Goal: Information Seeking & Learning: Learn about a topic

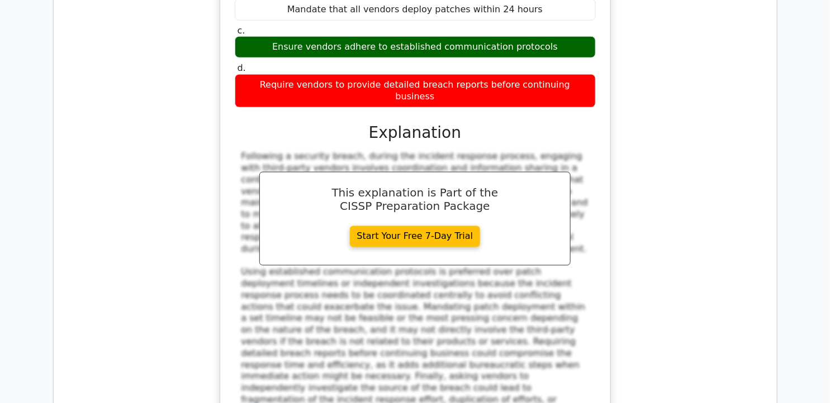
scroll to position [15522, 0]
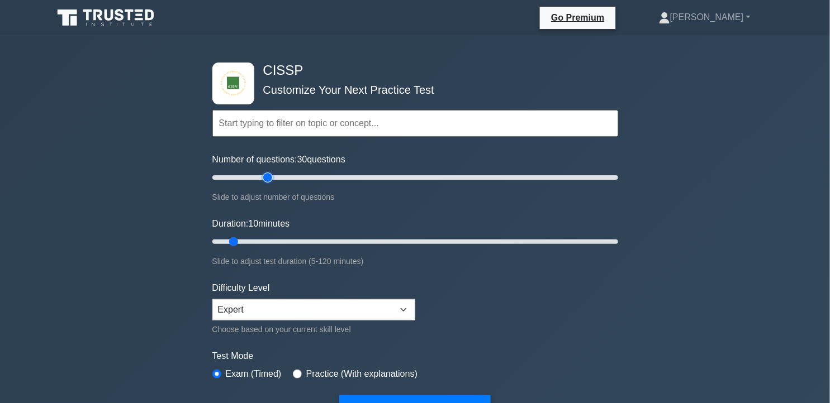
drag, startPoint x: 231, startPoint y: 177, endPoint x: 268, endPoint y: 179, distance: 37.5
type input "30"
click at [268, 179] on input "Number of questions: 30 questions" at bounding box center [415, 177] width 406 height 13
drag, startPoint x: 233, startPoint y: 239, endPoint x: 278, endPoint y: 234, distance: 45.0
type input "25"
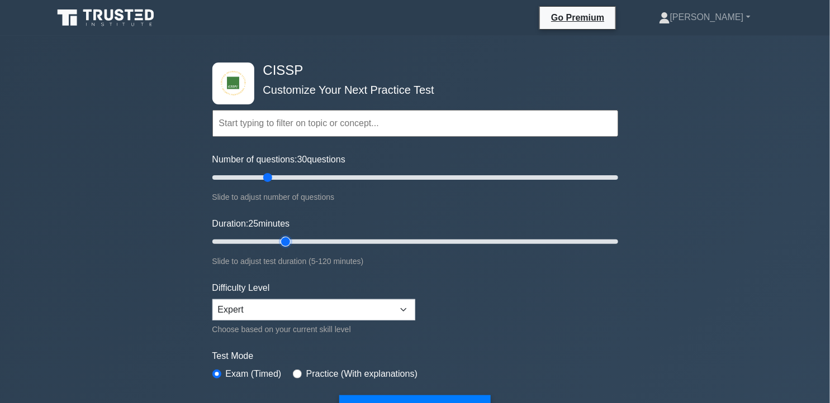
click at [278, 235] on input "Duration: 25 minutes" at bounding box center [415, 241] width 406 height 13
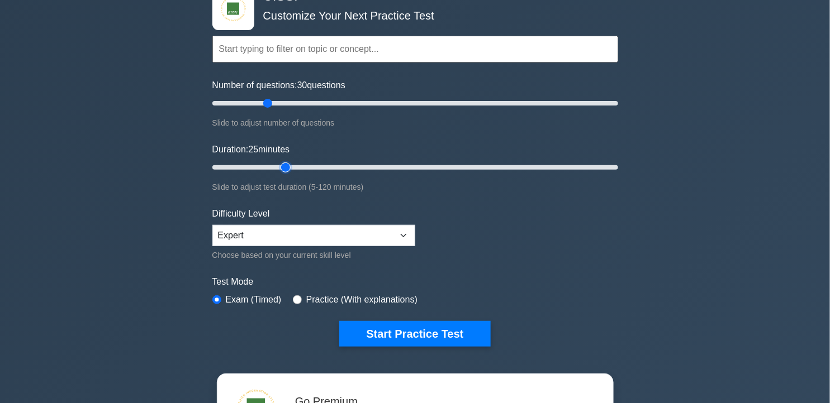
scroll to position [97, 0]
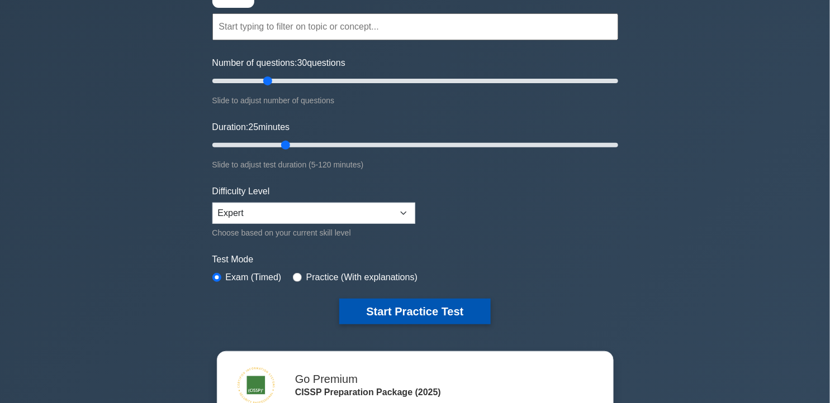
click at [461, 310] on button "Start Practice Test" at bounding box center [414, 312] width 151 height 26
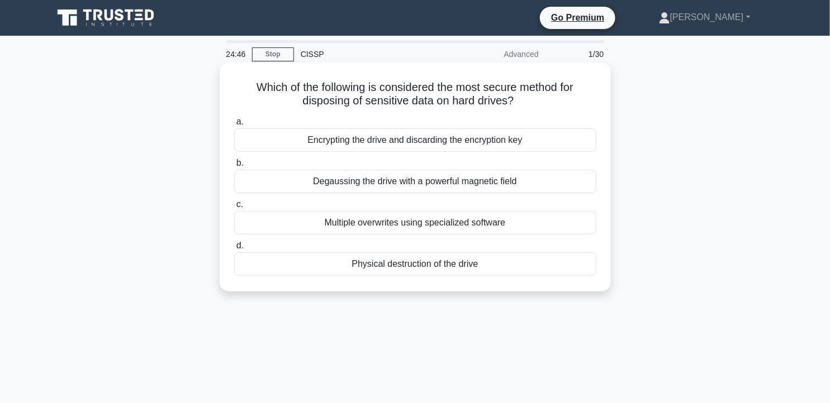
click at [465, 264] on div "Physical destruction of the drive" at bounding box center [415, 264] width 362 height 23
click at [234, 250] on input "d. Physical destruction of the drive" at bounding box center [234, 245] width 0 height 7
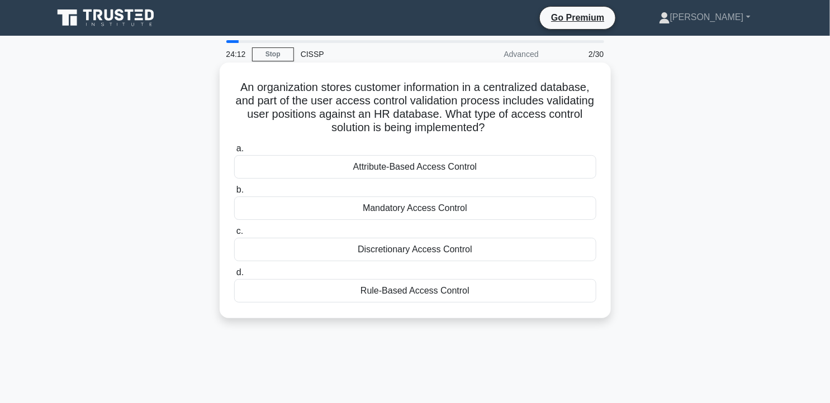
click at [413, 294] on div "Rule-Based Access Control" at bounding box center [415, 290] width 362 height 23
click at [234, 277] on input "d. Rule-Based Access Control" at bounding box center [234, 272] width 0 height 7
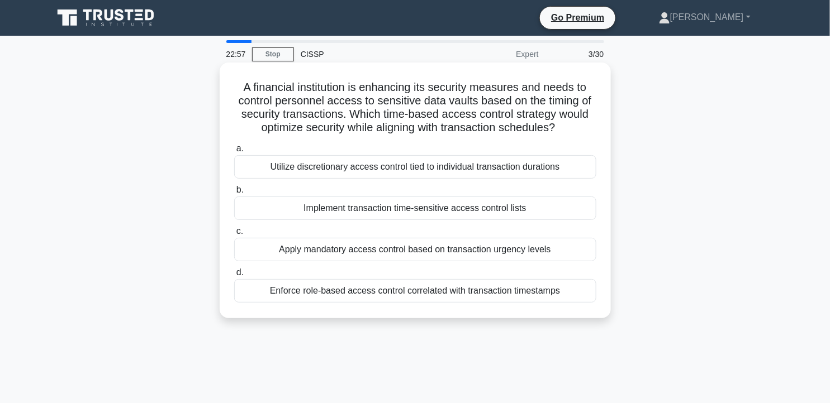
click at [434, 208] on div "Implement transaction time-sensitive access control lists" at bounding box center [415, 208] width 362 height 23
click at [234, 194] on input "b. Implement transaction time-sensitive access control lists" at bounding box center [234, 190] width 0 height 7
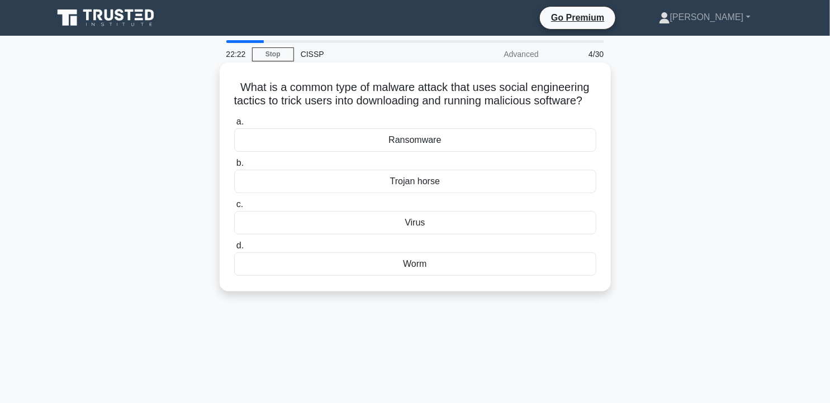
click at [477, 193] on div "Trojan horse" at bounding box center [415, 181] width 362 height 23
click at [234, 167] on input "b. Trojan horse" at bounding box center [234, 163] width 0 height 7
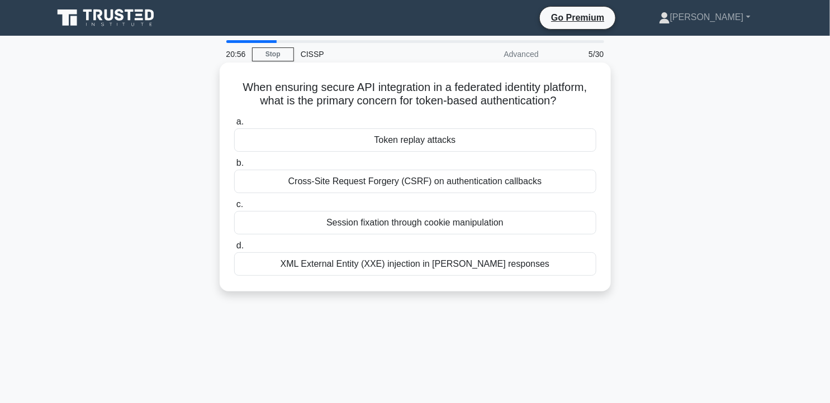
click at [457, 143] on div "Token replay attacks" at bounding box center [415, 139] width 362 height 23
click at [234, 126] on input "a. Token replay attacks" at bounding box center [234, 121] width 0 height 7
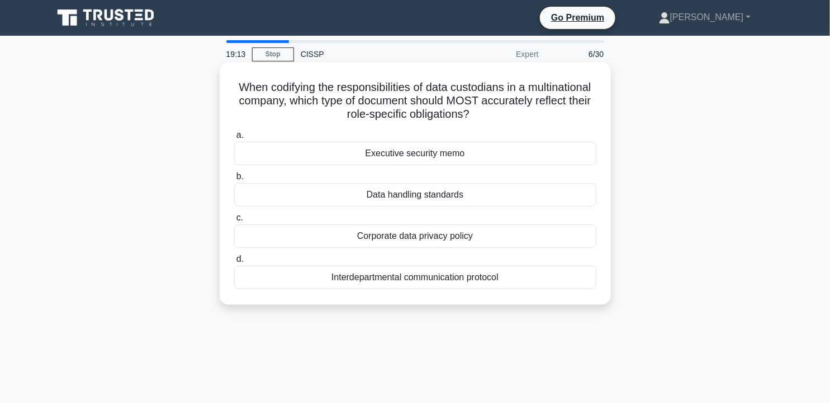
click at [525, 235] on div "Corporate data privacy policy" at bounding box center [415, 236] width 362 height 23
click at [234, 222] on input "c. Corporate data privacy policy" at bounding box center [234, 218] width 0 height 7
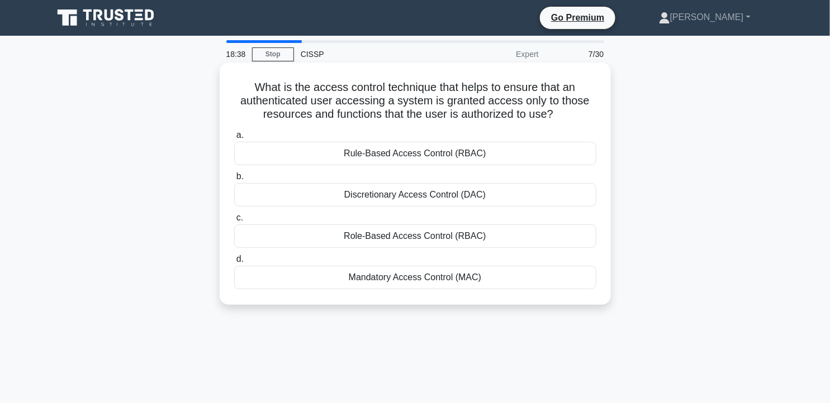
click at [533, 197] on div "Discretionary Access Control (DAC)" at bounding box center [415, 194] width 362 height 23
click at [234, 180] on input "b. Discretionary Access Control (DAC)" at bounding box center [234, 176] width 0 height 7
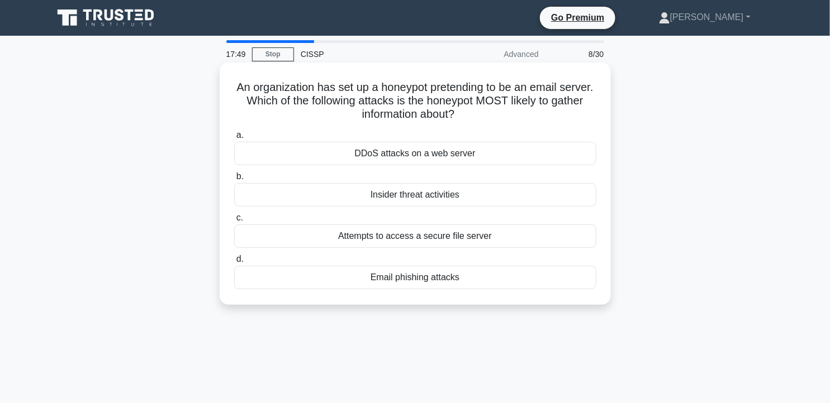
click at [540, 237] on div "Attempts to access a secure file server" at bounding box center [415, 236] width 362 height 23
click at [234, 222] on input "c. Attempts to access a secure file server" at bounding box center [234, 218] width 0 height 7
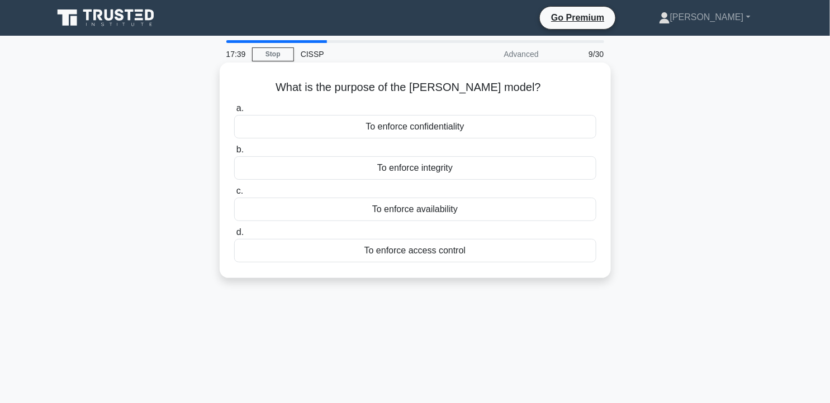
click at [527, 127] on div "To enforce confidentiality" at bounding box center [415, 126] width 362 height 23
click at [234, 112] on input "a. To enforce confidentiality" at bounding box center [234, 108] width 0 height 7
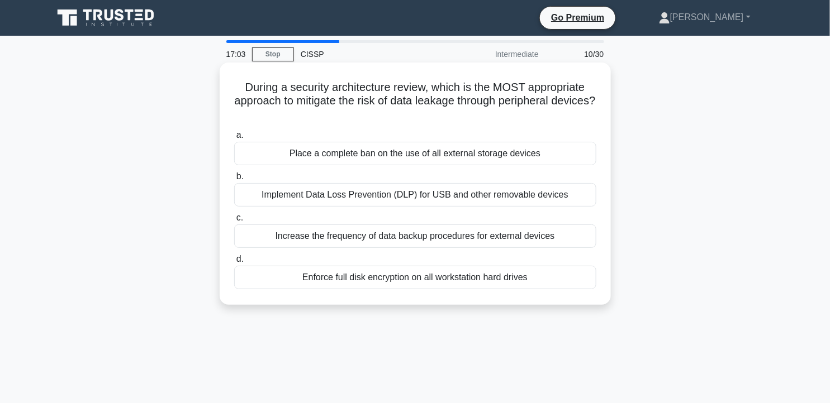
click at [517, 201] on div "Implement Data Loss Prevention (DLP) for USB and other removable devices" at bounding box center [415, 194] width 362 height 23
click at [234, 180] on input "b. Implement Data Loss Prevention (DLP) for USB and other removable devices" at bounding box center [234, 176] width 0 height 7
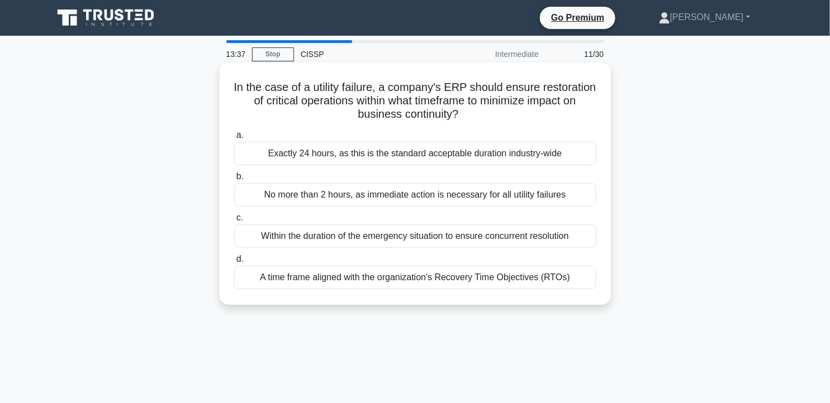
click at [453, 236] on div "Within the duration of the emergency situation to ensure concurrent resolution" at bounding box center [415, 236] width 362 height 23
click at [234, 222] on input "c. Within the duration of the emergency situation to ensure concurrent resoluti…" at bounding box center [234, 218] width 0 height 7
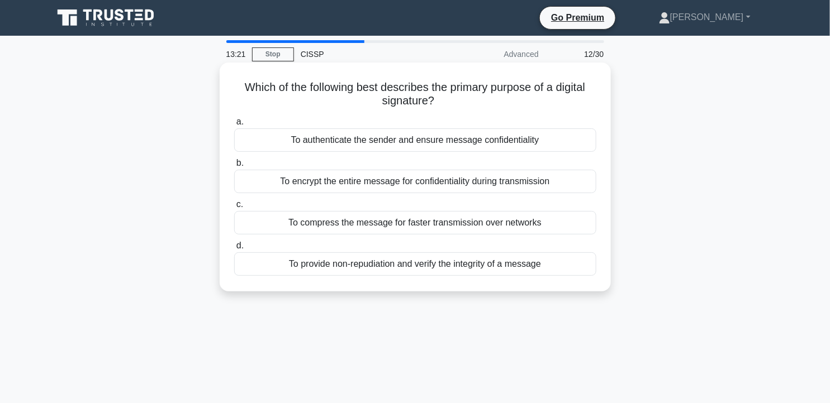
click at [490, 264] on div "To provide non-repudiation and verify the integrity of a message" at bounding box center [415, 264] width 362 height 23
click at [234, 250] on input "d. To provide non-repudiation and verify the integrity of a message" at bounding box center [234, 245] width 0 height 7
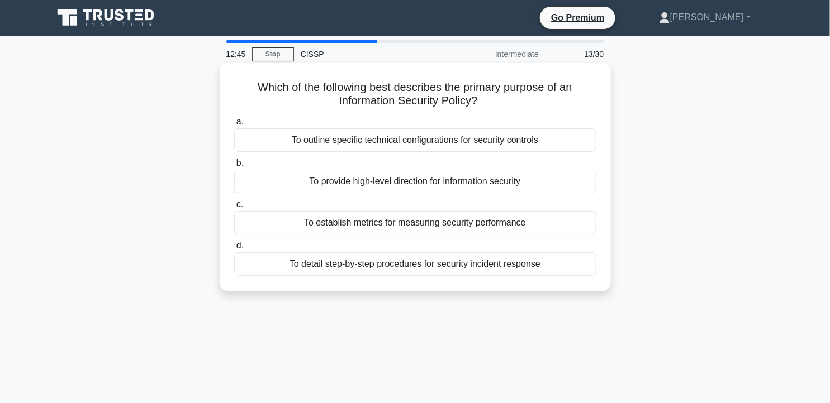
click at [518, 182] on div "To provide high-level direction for information security" at bounding box center [415, 181] width 362 height 23
click at [234, 167] on input "b. To provide high-level direction for information security" at bounding box center [234, 163] width 0 height 7
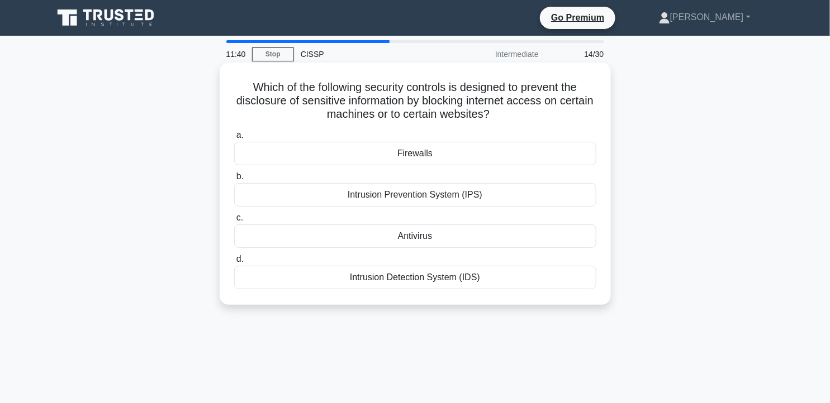
click at [457, 156] on div "Firewalls" at bounding box center [415, 153] width 362 height 23
click at [234, 139] on input "a. Firewalls" at bounding box center [234, 135] width 0 height 7
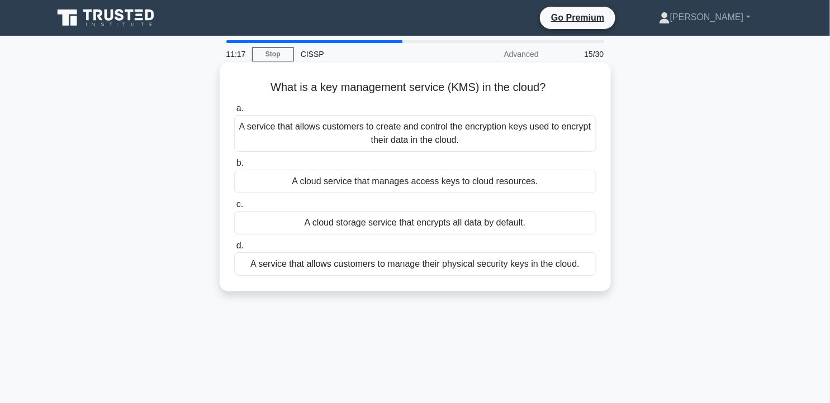
click at [467, 265] on div "A service that allows customers to manage their physical security keys in the c…" at bounding box center [415, 264] width 362 height 23
click at [234, 250] on input "d. A service that allows customers to manage their physical security keys in th…" at bounding box center [234, 245] width 0 height 7
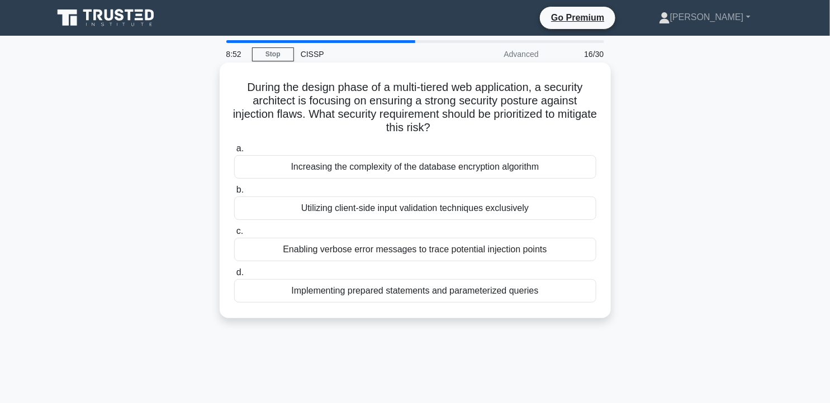
click at [501, 207] on div "Utilizing client-side input validation techniques exclusively" at bounding box center [415, 208] width 362 height 23
click at [234, 194] on input "b. Utilizing client-side input validation techniques exclusively" at bounding box center [234, 190] width 0 height 7
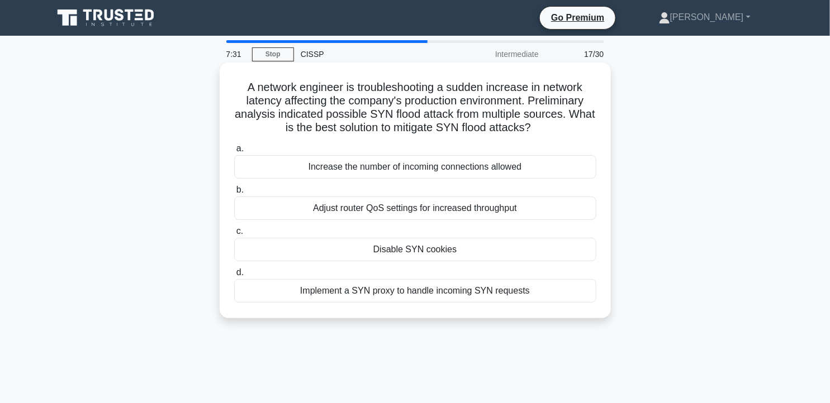
click at [484, 295] on div "Implement a SYN proxy to handle incoming SYN requests" at bounding box center [415, 290] width 362 height 23
click at [234, 277] on input "d. Implement a SYN proxy to handle incoming SYN requests" at bounding box center [234, 272] width 0 height 7
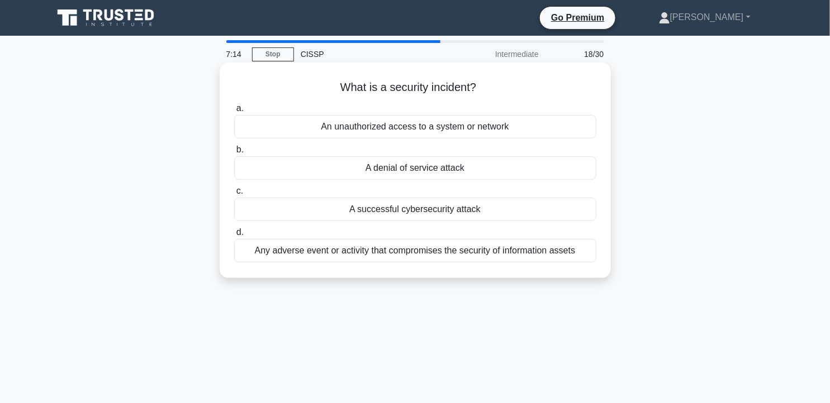
click at [489, 131] on div "An unauthorized access to a system or network" at bounding box center [415, 126] width 362 height 23
click at [234, 112] on input "a. An unauthorized access to a system or network" at bounding box center [234, 108] width 0 height 7
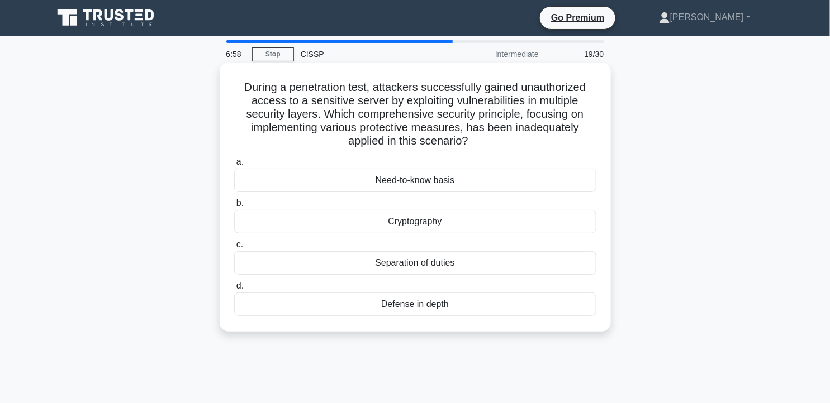
click at [483, 308] on div "Defense in depth" at bounding box center [415, 304] width 362 height 23
click at [234, 290] on input "d. Defense in depth" at bounding box center [234, 286] width 0 height 7
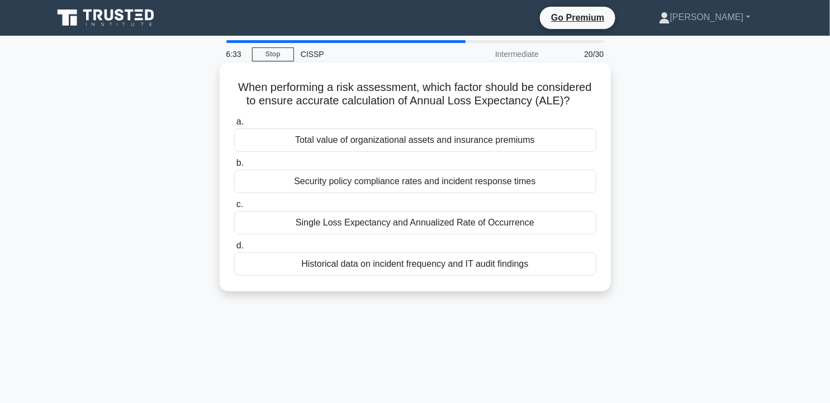
click at [566, 227] on div "Single Loss Expectancy and Annualized Rate of Occurrence" at bounding box center [415, 222] width 362 height 23
click at [234, 208] on input "c. Single Loss Expectancy and Annualized Rate of Occurrence" at bounding box center [234, 204] width 0 height 7
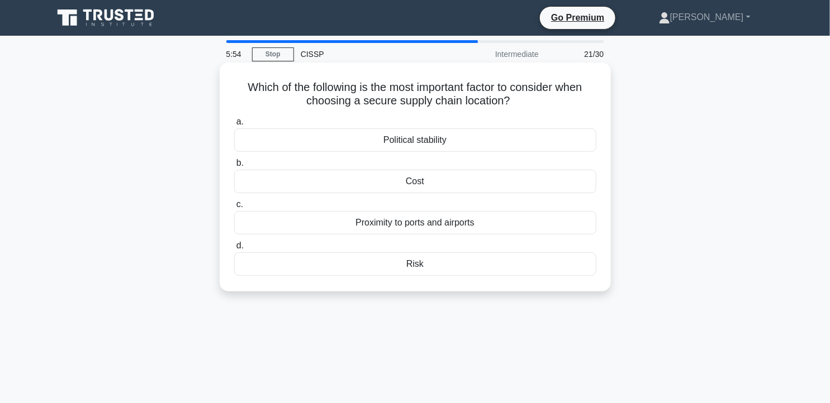
click at [437, 261] on div "Risk" at bounding box center [415, 264] width 362 height 23
click at [234, 250] on input "d. Risk" at bounding box center [234, 245] width 0 height 7
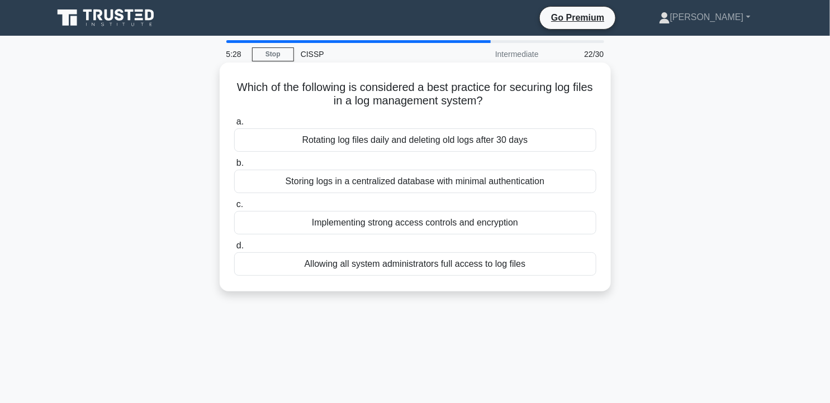
click at [498, 222] on div "Implementing strong access controls and encryption" at bounding box center [415, 222] width 362 height 23
click at [234, 208] on input "c. Implementing strong access controls and encryption" at bounding box center [234, 204] width 0 height 7
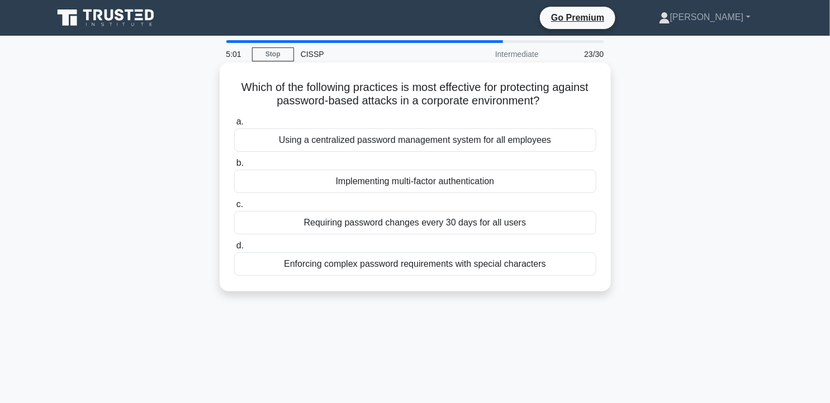
click at [507, 182] on div "Implementing multi-factor authentication" at bounding box center [415, 181] width 362 height 23
click at [234, 167] on input "b. Implementing multi-factor authentication" at bounding box center [234, 163] width 0 height 7
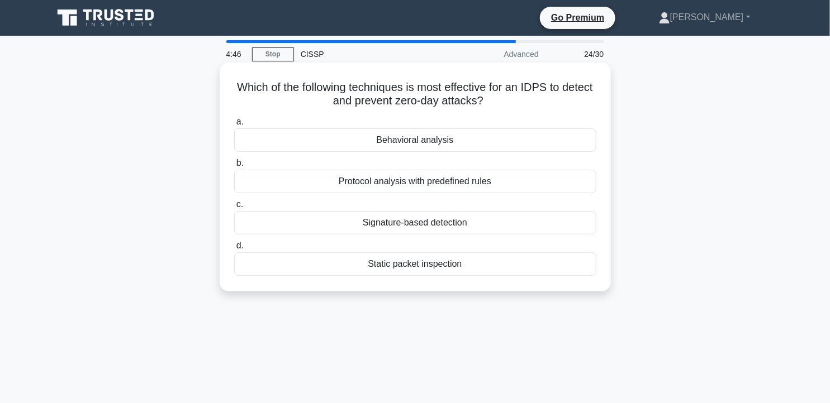
click at [483, 144] on div "Behavioral analysis" at bounding box center [415, 139] width 362 height 23
click at [234, 126] on input "a. Behavioral analysis" at bounding box center [234, 121] width 0 height 7
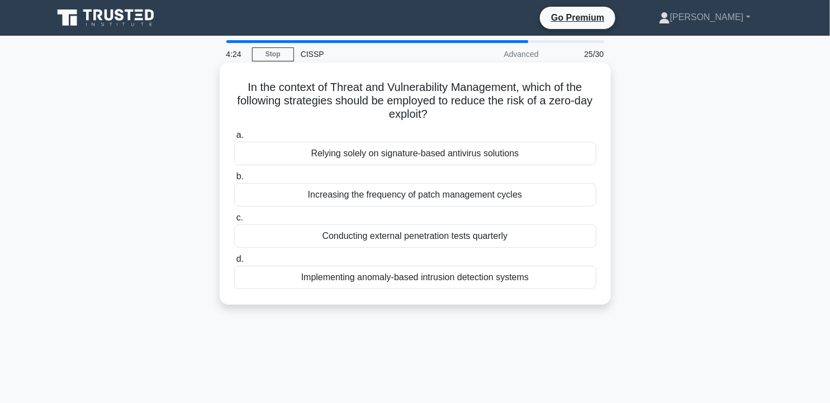
click at [462, 278] on div "Implementing anomaly-based intrusion detection systems" at bounding box center [415, 277] width 362 height 23
click at [234, 263] on input "d. Implementing anomaly-based intrusion detection systems" at bounding box center [234, 259] width 0 height 7
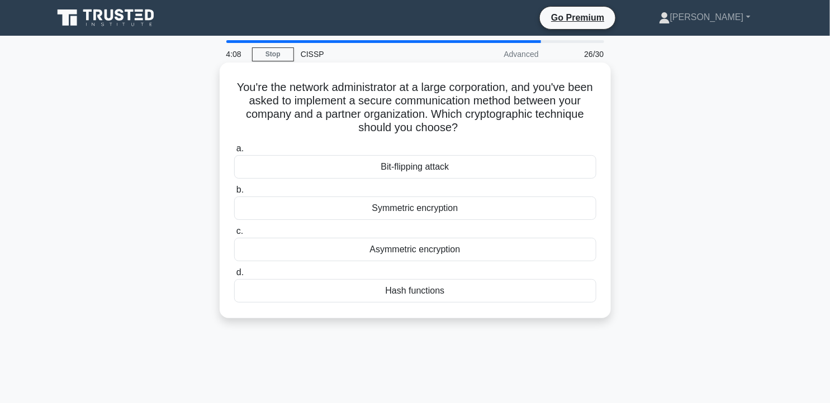
click at [487, 249] on div "Asymmetric encryption" at bounding box center [415, 249] width 362 height 23
click at [234, 235] on input "c. Asymmetric encryption" at bounding box center [234, 231] width 0 height 7
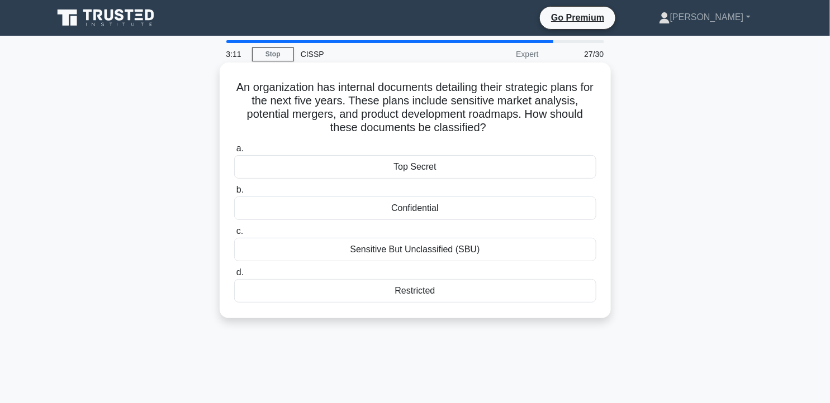
click at [433, 205] on div "Confidential" at bounding box center [415, 208] width 362 height 23
click at [234, 194] on input "b. Confidential" at bounding box center [234, 190] width 0 height 7
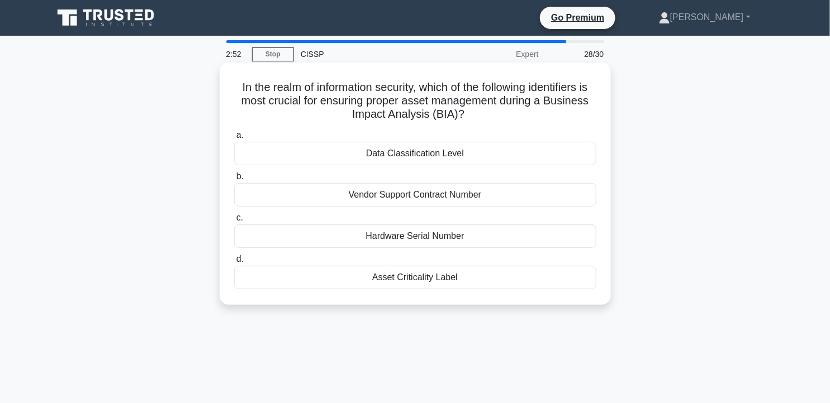
click at [433, 277] on div "Asset Criticality Label" at bounding box center [415, 277] width 362 height 23
click at [234, 263] on input "d. Asset Criticality Label" at bounding box center [234, 259] width 0 height 7
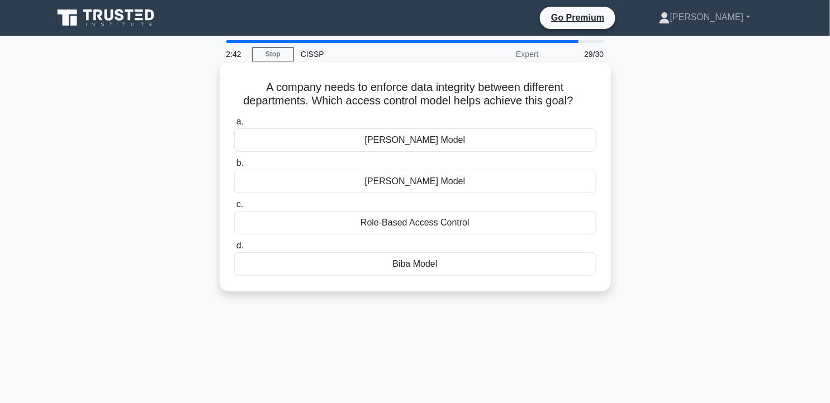
click at [490, 266] on div "Biba Model" at bounding box center [415, 264] width 362 height 23
click at [234, 250] on input "d. Biba Model" at bounding box center [234, 245] width 0 height 7
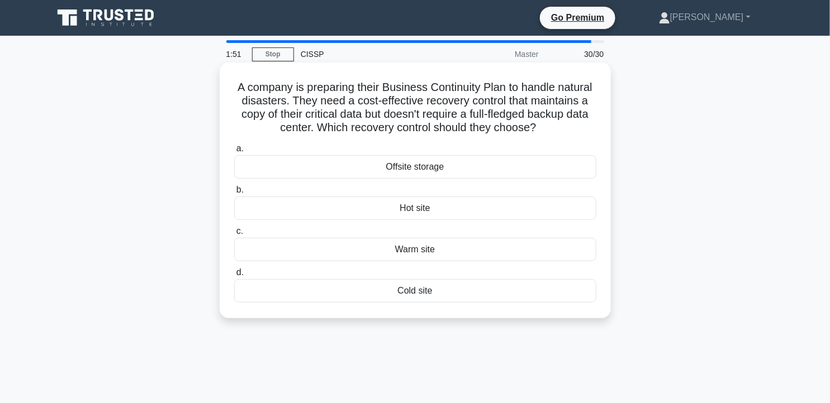
click at [461, 249] on div "Warm site" at bounding box center [415, 249] width 362 height 23
click at [234, 235] on input "c. Warm site" at bounding box center [234, 231] width 0 height 7
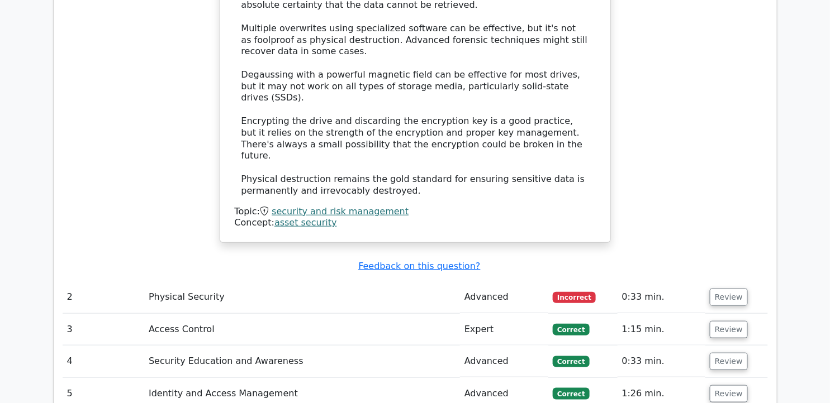
scroll to position [1732, 0]
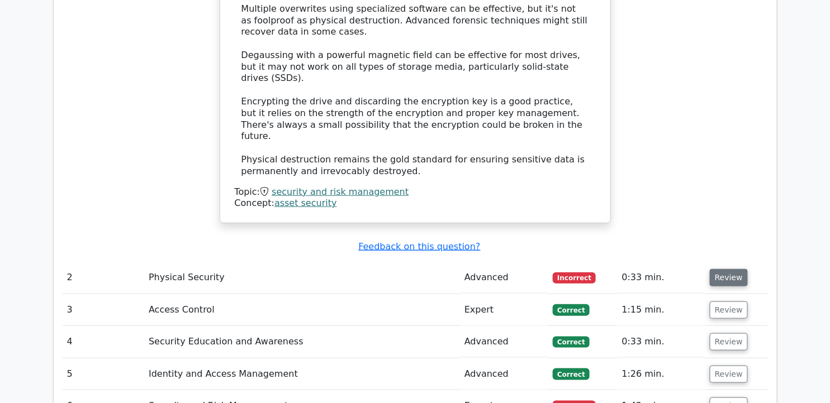
click at [735, 269] on button "Review" at bounding box center [729, 277] width 38 height 17
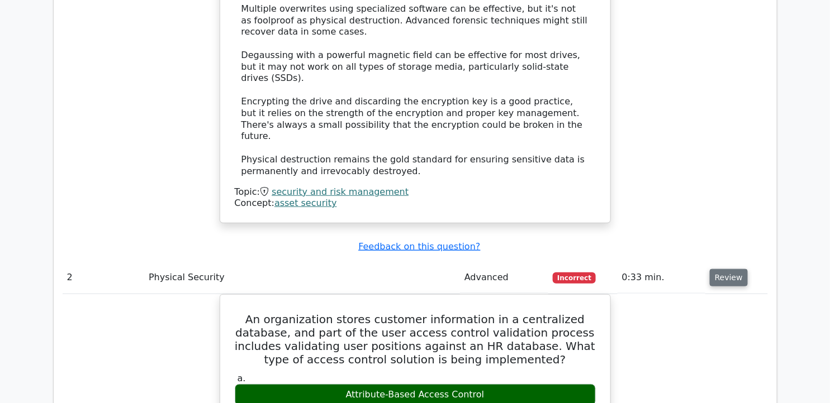
click at [735, 269] on button "Review" at bounding box center [729, 277] width 38 height 17
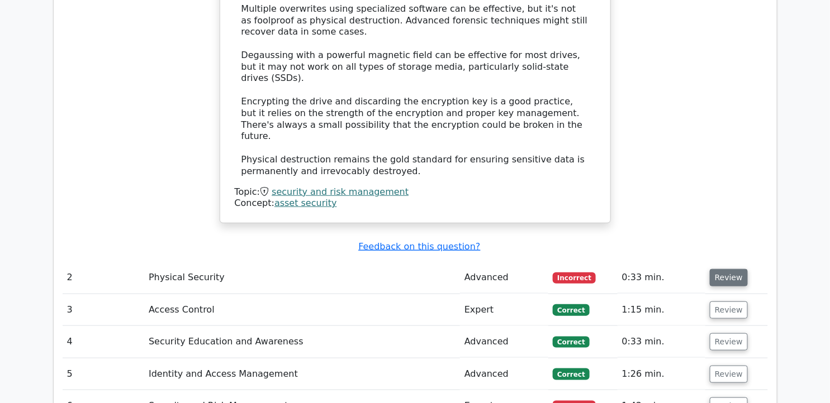
click at [735, 269] on button "Review" at bounding box center [729, 277] width 38 height 17
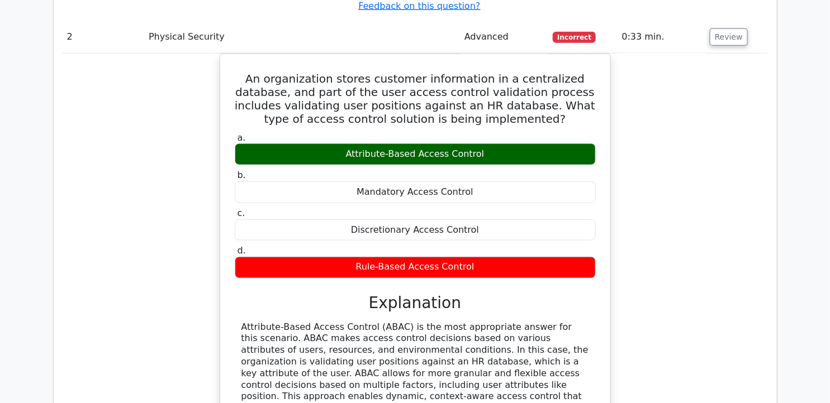
scroll to position [1982, 0]
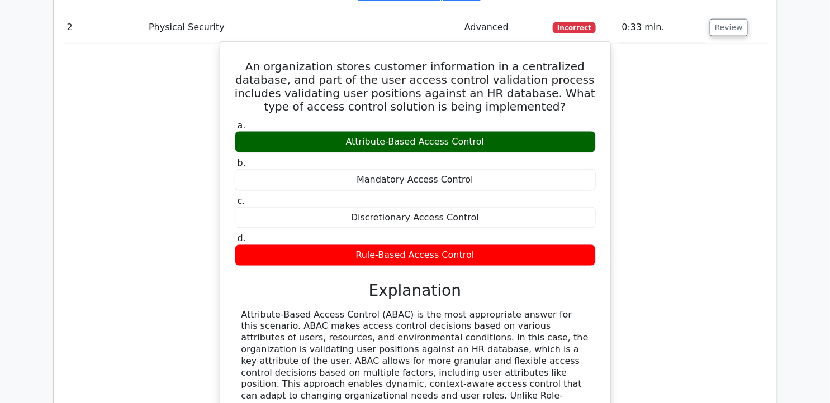
drag, startPoint x: 239, startPoint y: 254, endPoint x: 559, endPoint y: 353, distance: 335.0
click at [559, 353] on div "Attribute-Based Access Control (ABAC) is the most appropriate answer for this s…" at bounding box center [415, 380] width 361 height 140
copy div "Attribute-Based Access Control (ABAC) is the most appropriate answer for this s…"
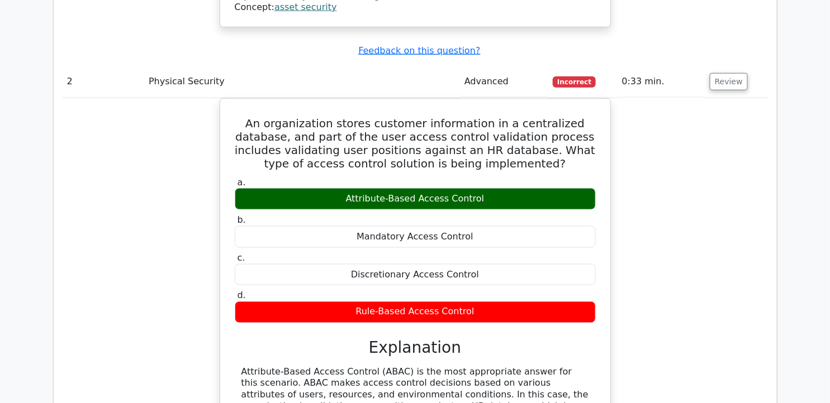
scroll to position [1937, 0]
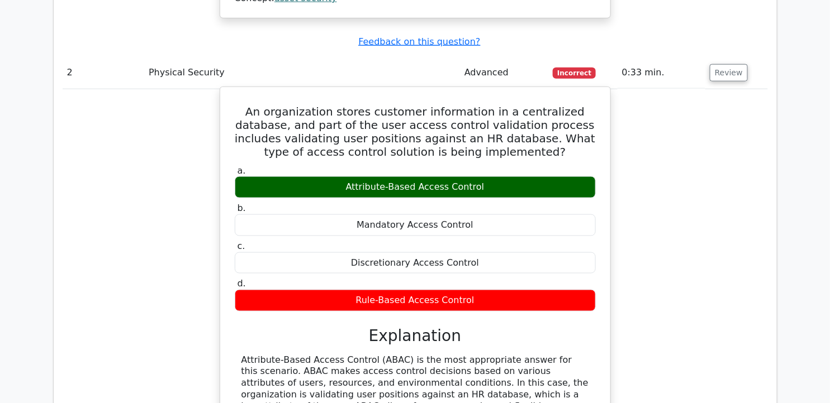
drag, startPoint x: 236, startPoint y: 49, endPoint x: 493, endPoint y: 241, distance: 320.8
click at [493, 241] on div "An organization stores customer information in a centralized database, and part…" at bounding box center [415, 314] width 381 height 444
copy div "An organization stores customer information in a centralized database, and part…"
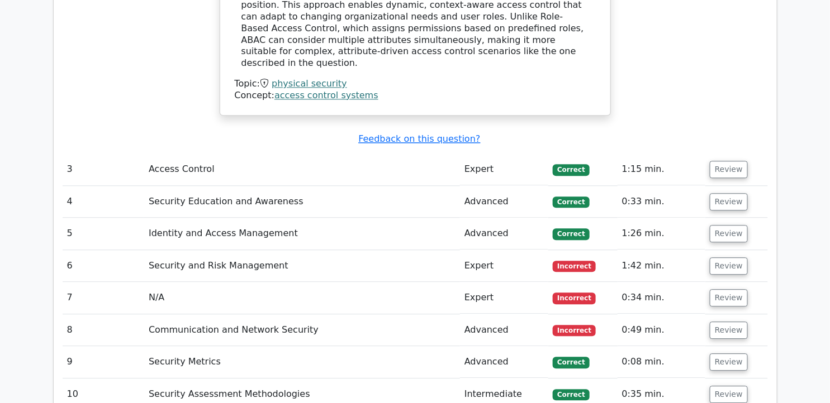
scroll to position [2355, 0]
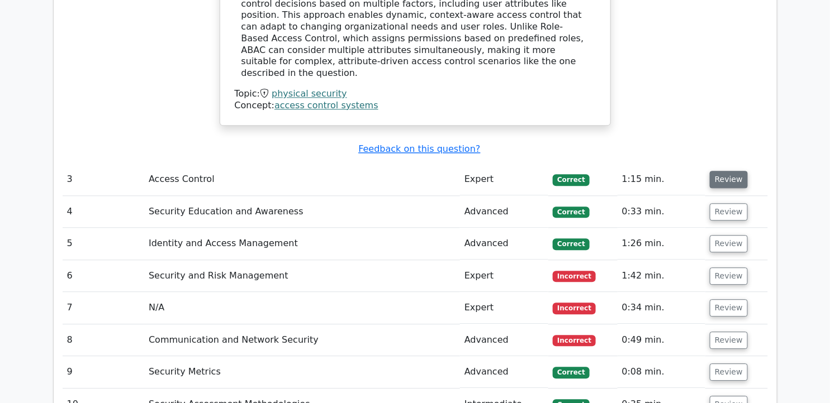
click at [717, 171] on button "Review" at bounding box center [729, 179] width 38 height 17
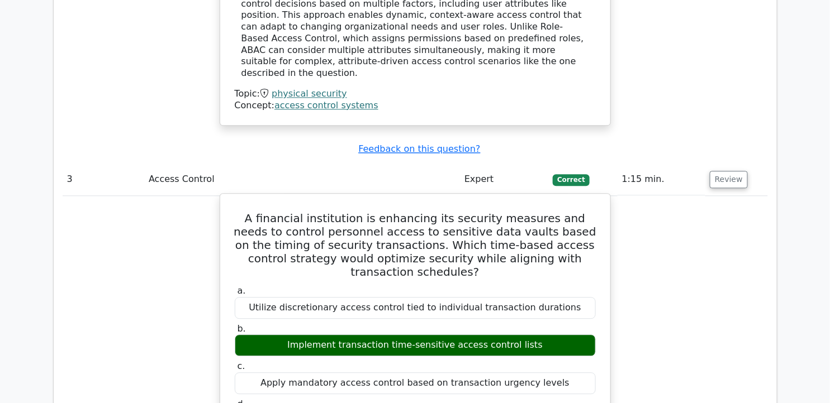
drag, startPoint x: 240, startPoint y: 135, endPoint x: 563, endPoint y: 326, distance: 374.9
copy div "A financial institution is enhancing its security measures and needs to control…"
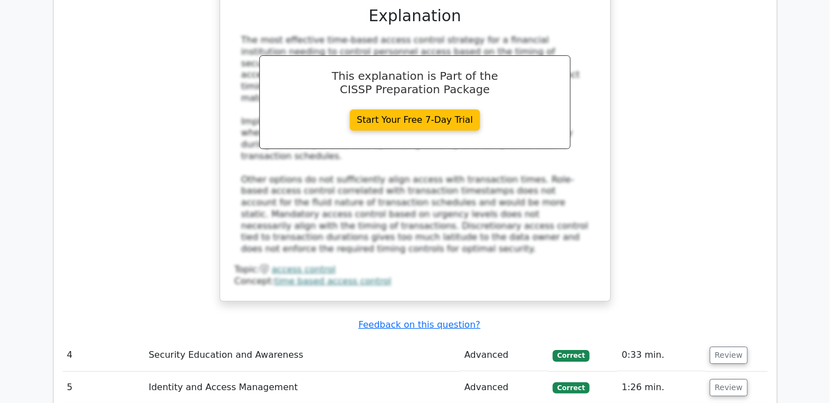
scroll to position [2816, 0]
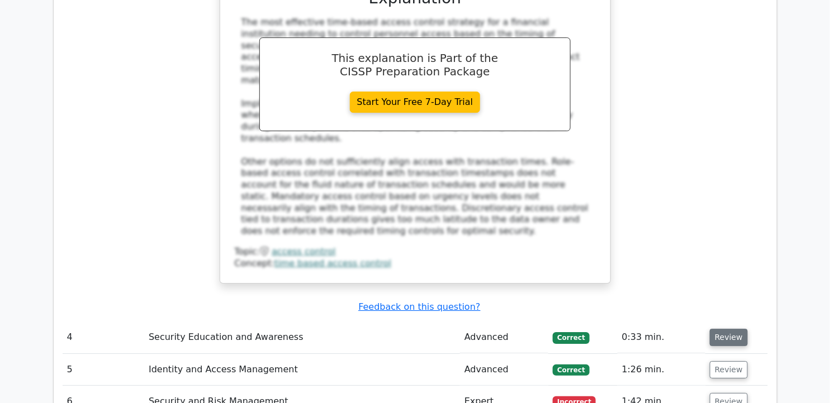
click at [723, 329] on button "Review" at bounding box center [729, 337] width 38 height 17
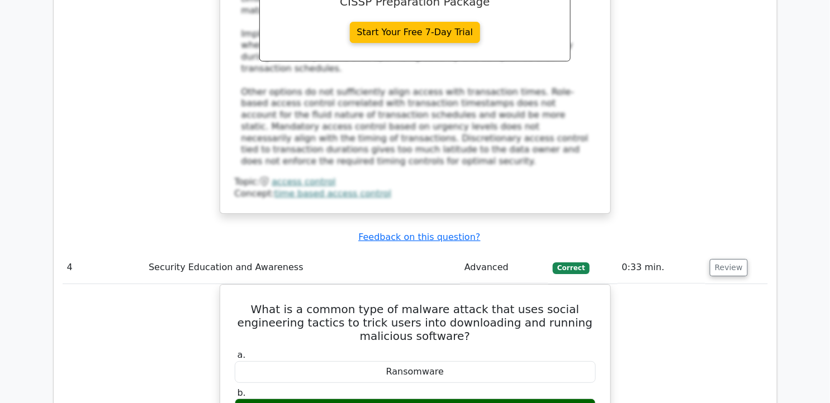
scroll to position [2953, 0]
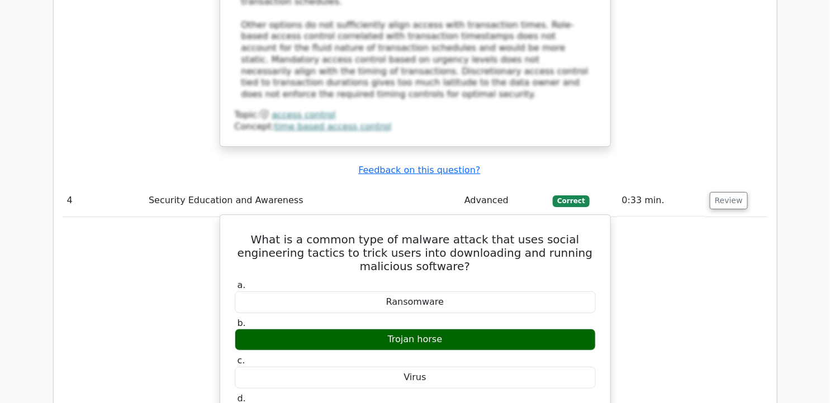
drag, startPoint x: 237, startPoint y: 108, endPoint x: 453, endPoint y: 263, distance: 265.0
copy div "What is a common type of malware attack that uses social engineering tactics to…"
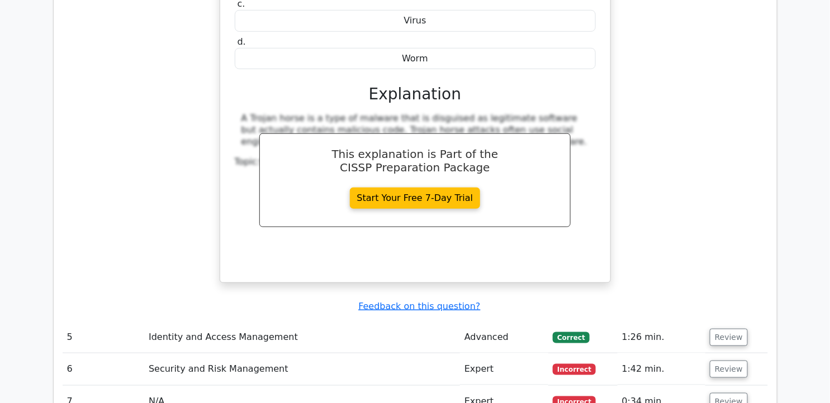
scroll to position [3348, 0]
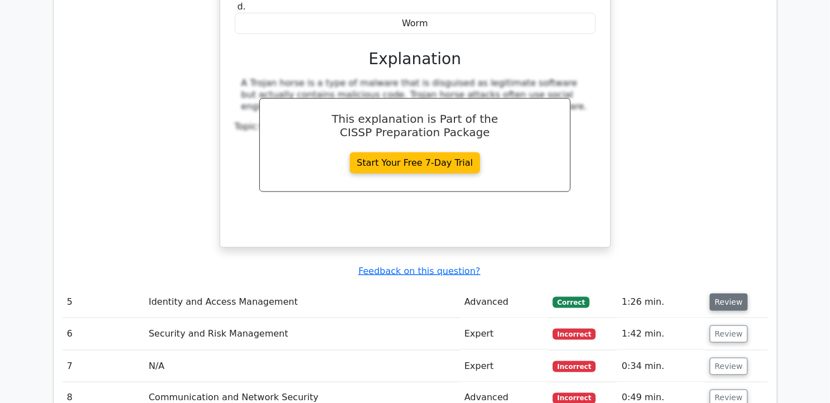
click at [731, 294] on button "Review" at bounding box center [729, 302] width 38 height 17
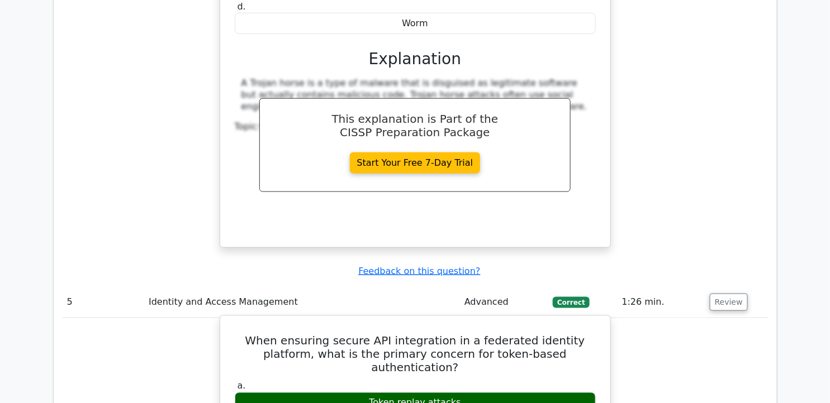
drag, startPoint x: 236, startPoint y: 192, endPoint x: 531, endPoint y: 359, distance: 338.2
copy div "When ensuring secure API integration in a federated identity platform, what is …"
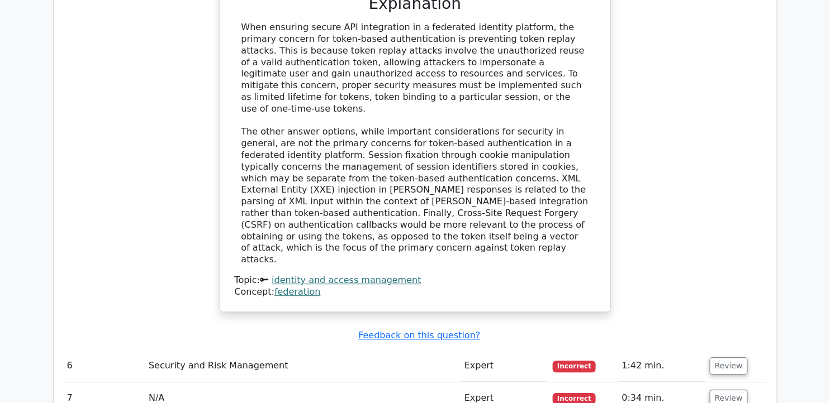
scroll to position [3957, 0]
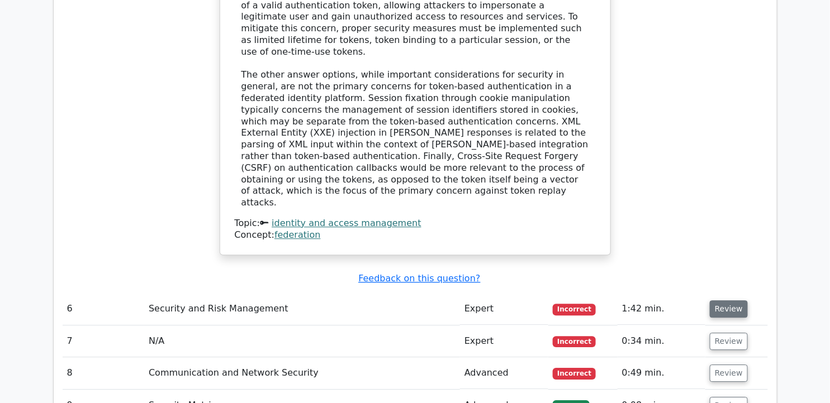
click at [735, 301] on button "Review" at bounding box center [729, 309] width 38 height 17
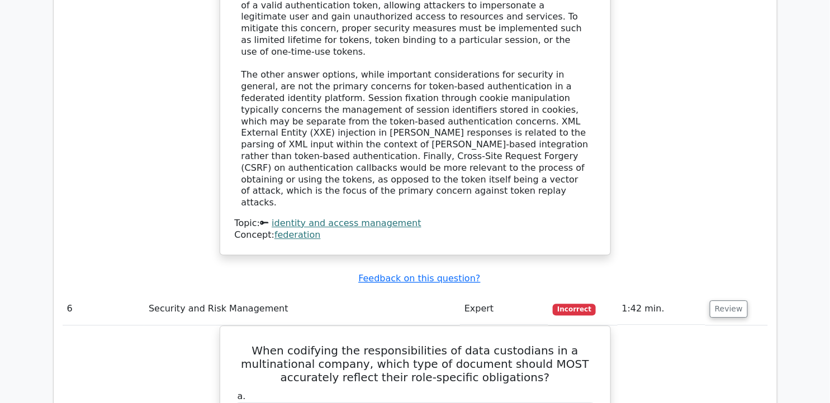
drag, startPoint x: 759, startPoint y: 248, endPoint x: 764, endPoint y: 261, distance: 14.5
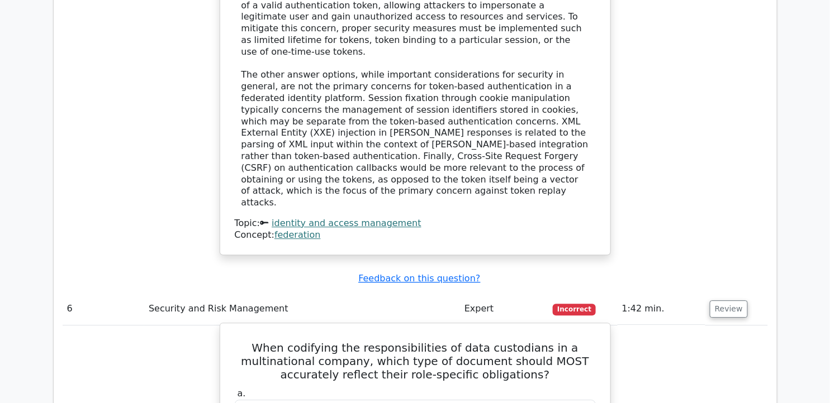
drag, startPoint x: 266, startPoint y: 153, endPoint x: 521, endPoint y: 335, distance: 312.7
copy div "When codifying the responsibilities of data custodians in a multinational compa…"
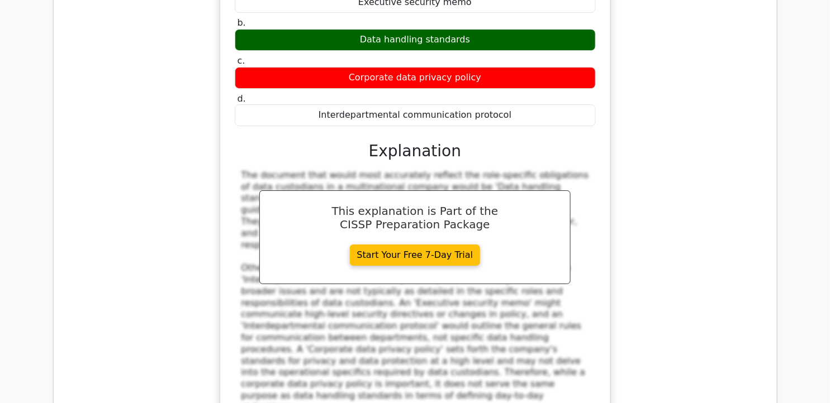
scroll to position [4411, 0]
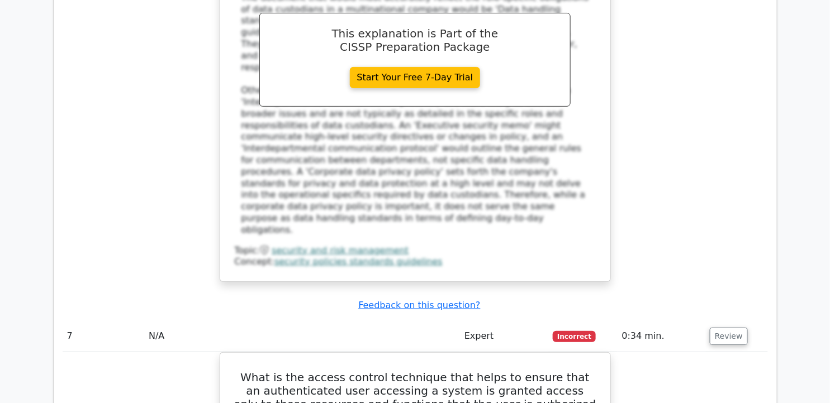
scroll to position [4591, 0]
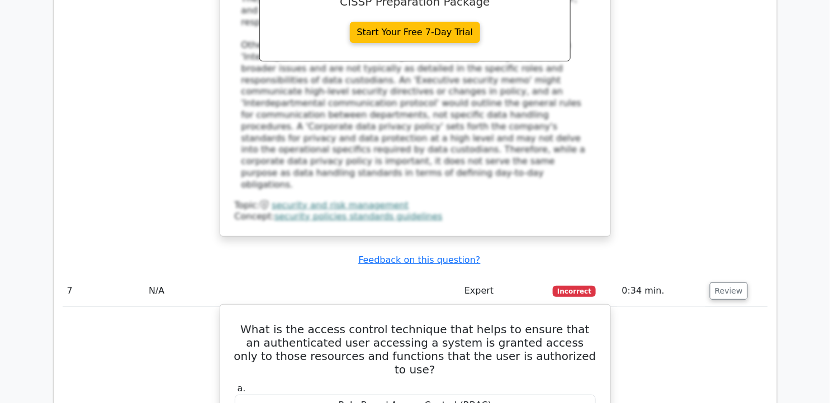
drag, startPoint x: 250, startPoint y: 99, endPoint x: 493, endPoint y: 276, distance: 300.8
copy div "What is the access control technique that helps to ensure that an authenticated…"
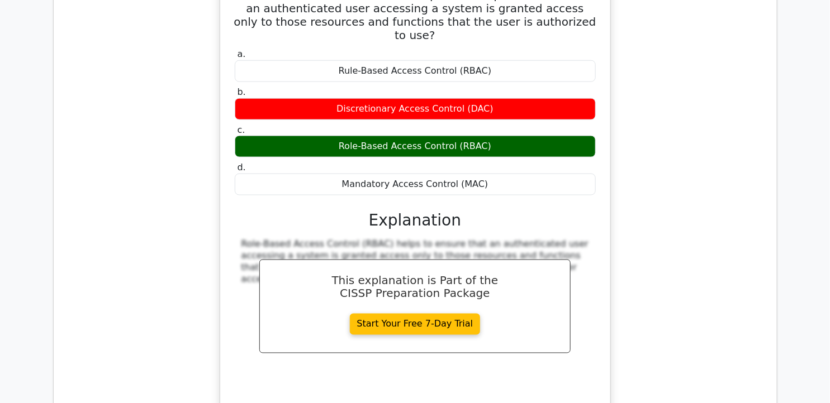
scroll to position [4985, 0]
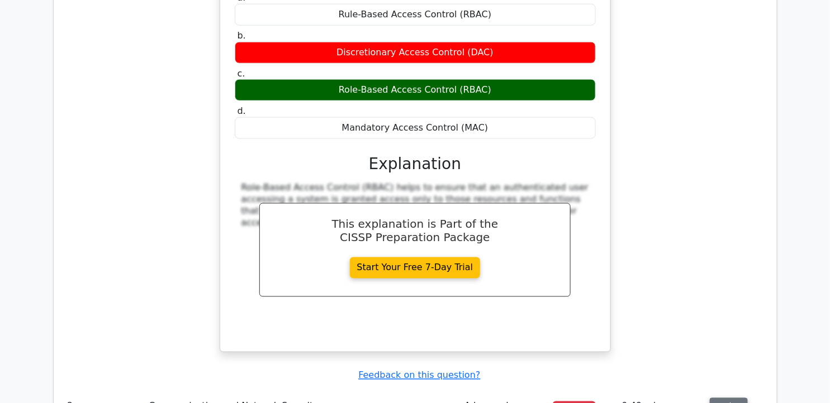
click at [733, 398] on button "Review" at bounding box center [729, 406] width 38 height 17
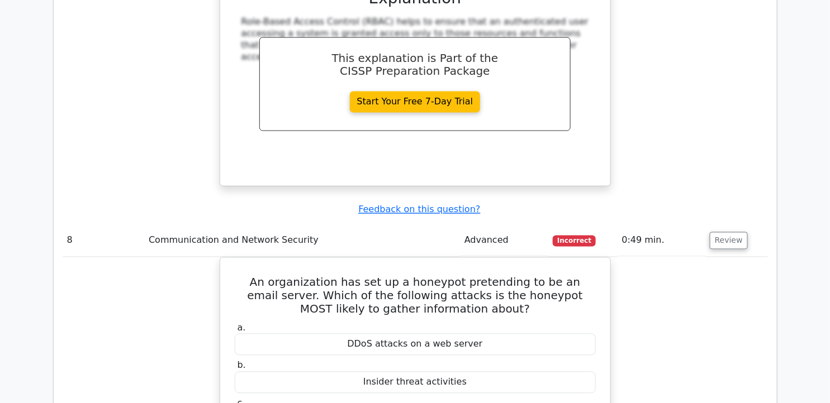
scroll to position [5165, 0]
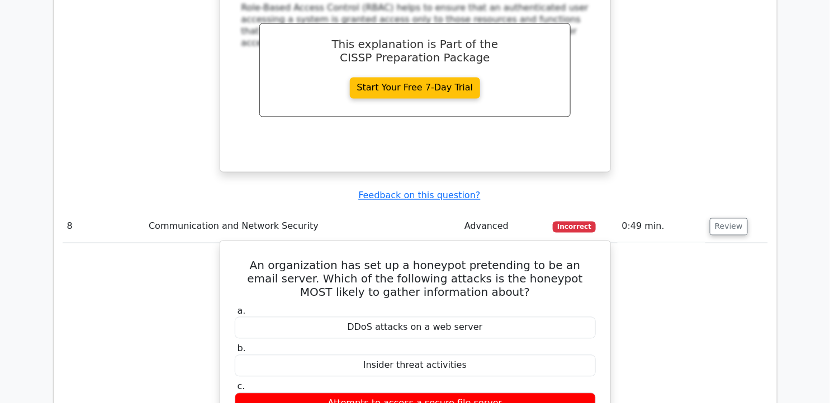
drag, startPoint x: 250, startPoint y: 21, endPoint x: 471, endPoint y: 197, distance: 282.7
copy div "An organization has set up a honeypot pretending to be an email server. Which o…"
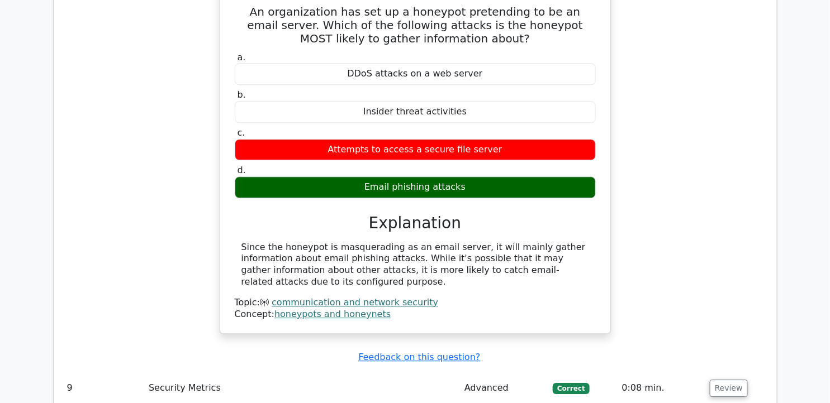
scroll to position [5459, 0]
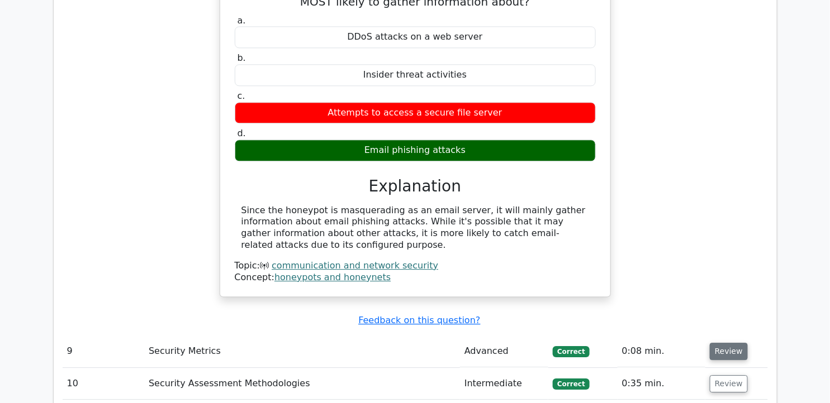
click at [726, 343] on button "Review" at bounding box center [729, 351] width 38 height 17
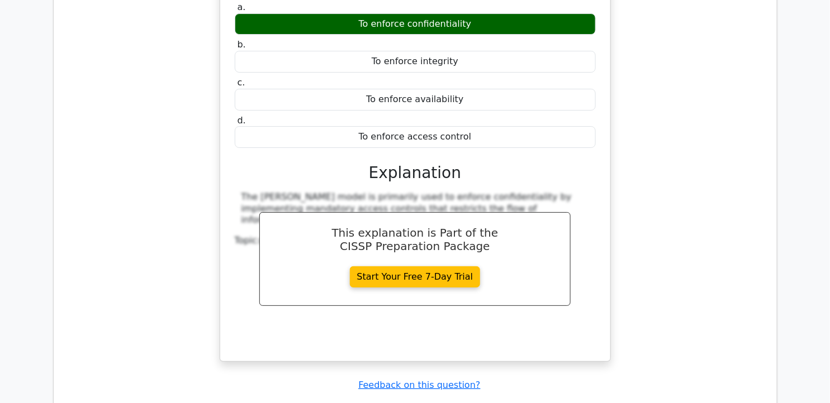
scroll to position [5891, 0]
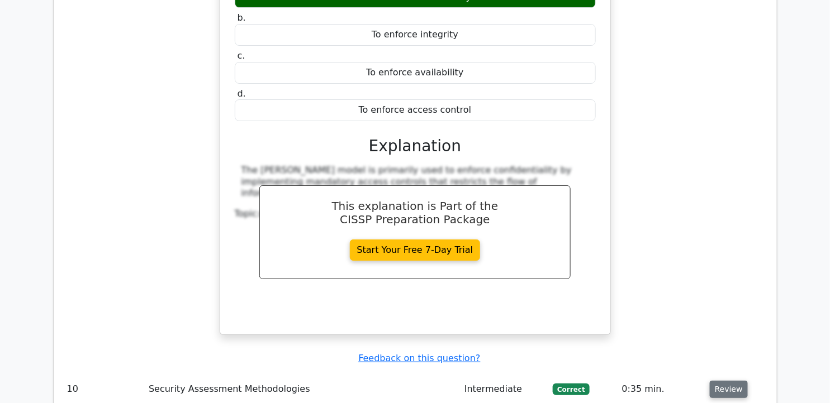
click at [728, 381] on button "Review" at bounding box center [729, 389] width 38 height 17
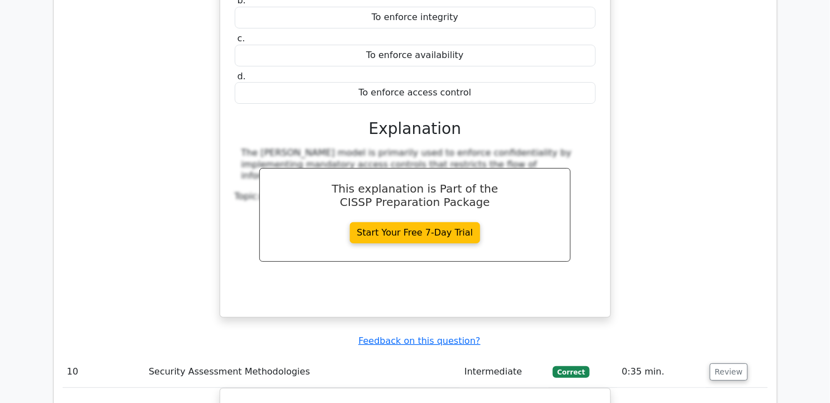
scroll to position [5962, 0]
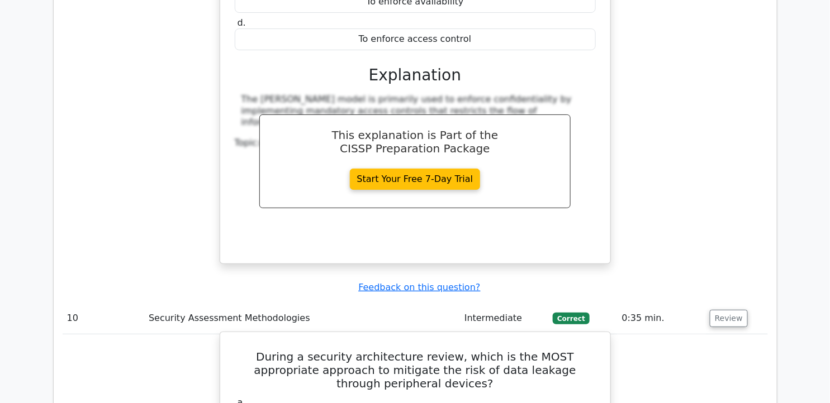
drag, startPoint x: 241, startPoint y: 115, endPoint x: 529, endPoint y: 302, distance: 344.0
copy div "During a security architecture review, which is the MOST appropriate approach t…"
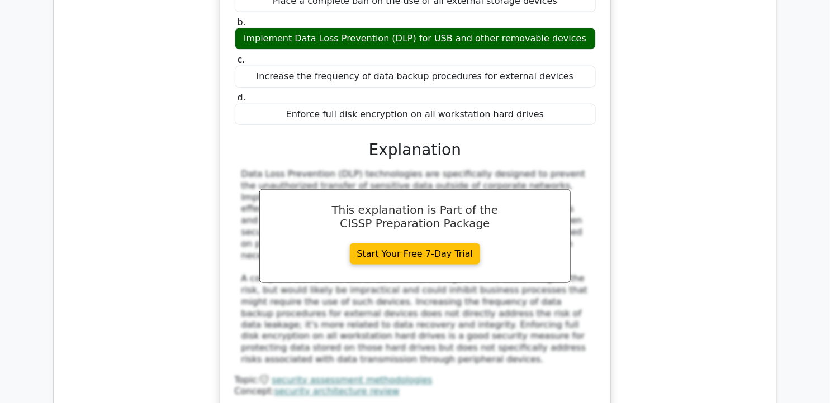
scroll to position [6399, 0]
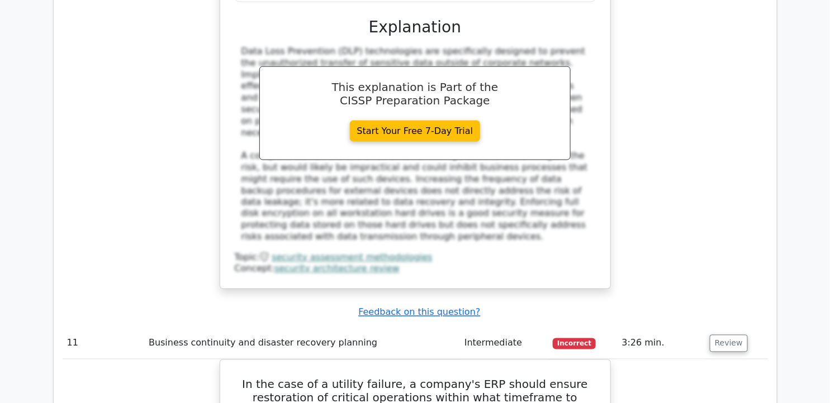
scroll to position [6535, 0]
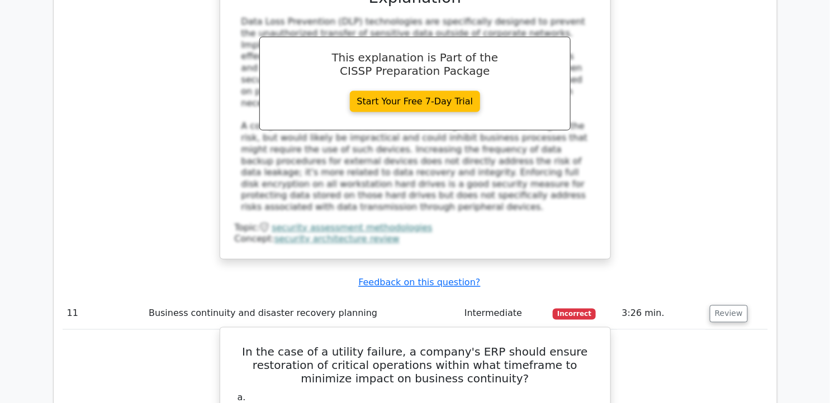
drag, startPoint x: 260, startPoint y: 90, endPoint x: 582, endPoint y: 267, distance: 367.8
copy div "In the case of a utility failure, a company's ERP should ensure restoration of …"
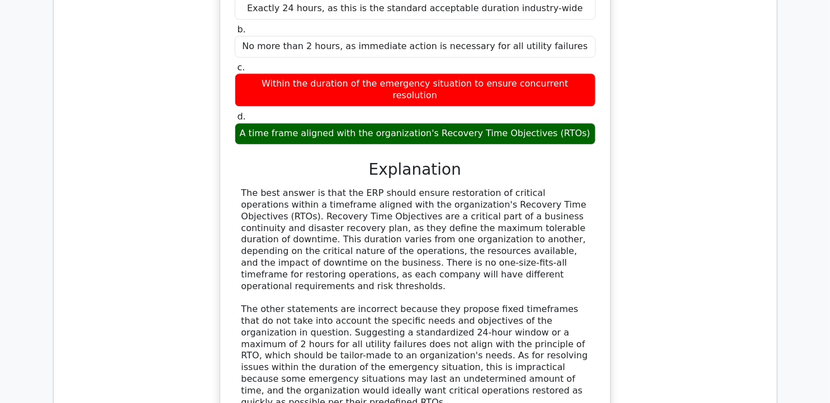
scroll to position [6975, 0]
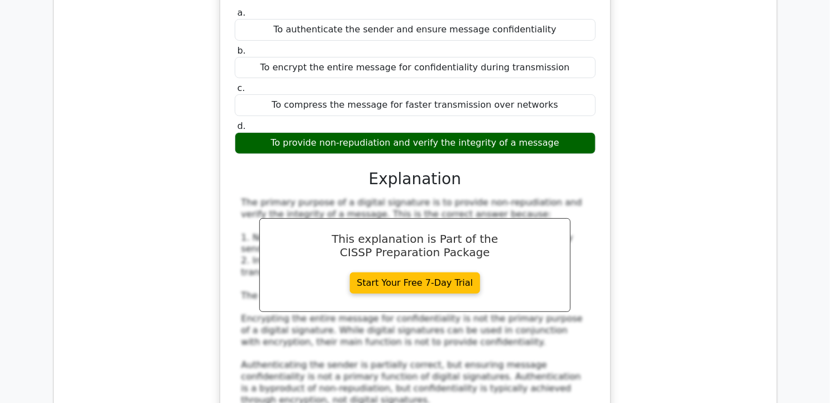
scroll to position [7533, 0]
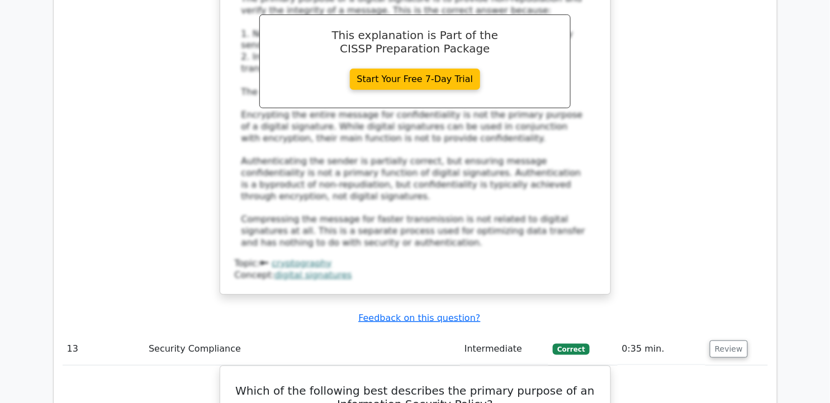
scroll to position [7737, 0]
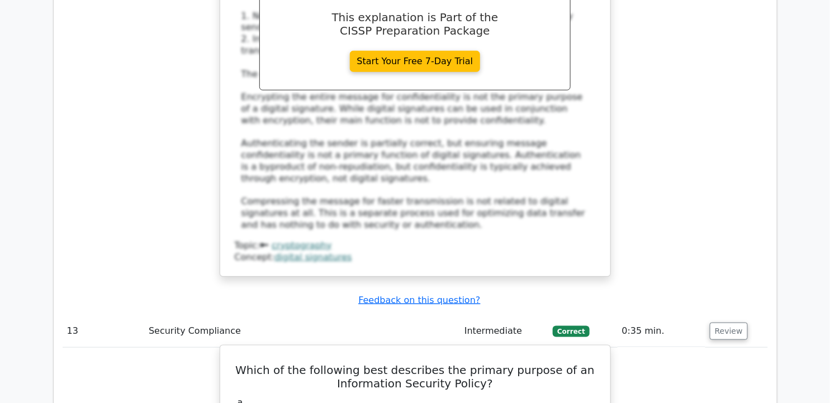
drag, startPoint x: 251, startPoint y: 62, endPoint x: 551, endPoint y: 230, distance: 343.9
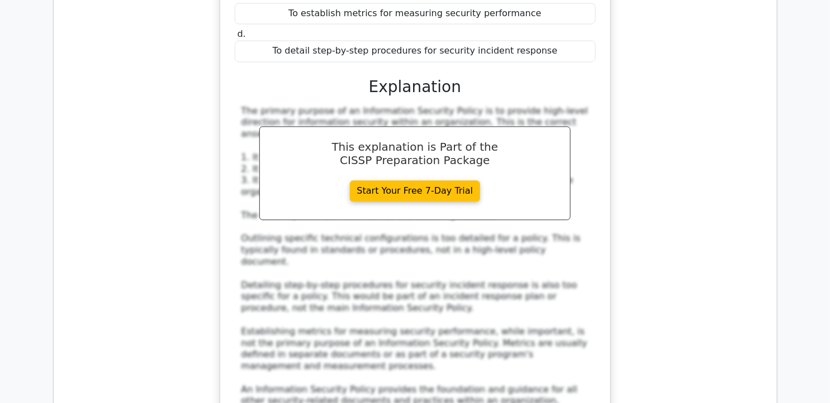
scroll to position [8254, 0]
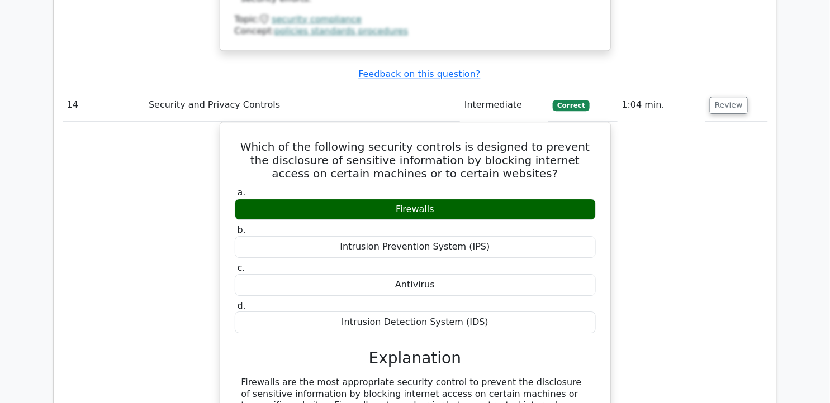
scroll to position [8633, 0]
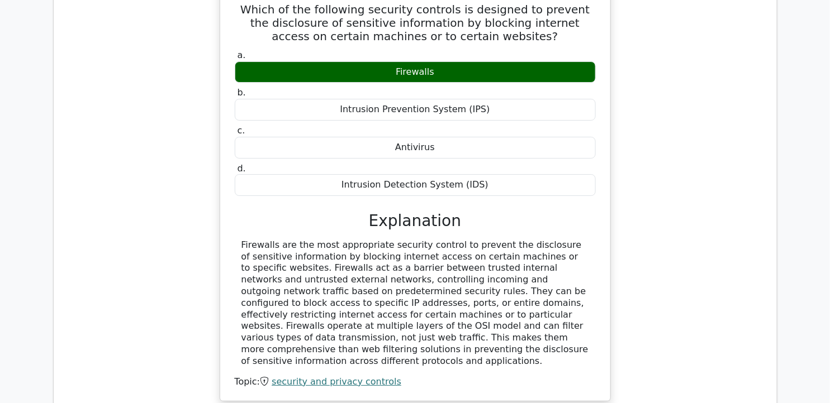
scroll to position [8805, 0]
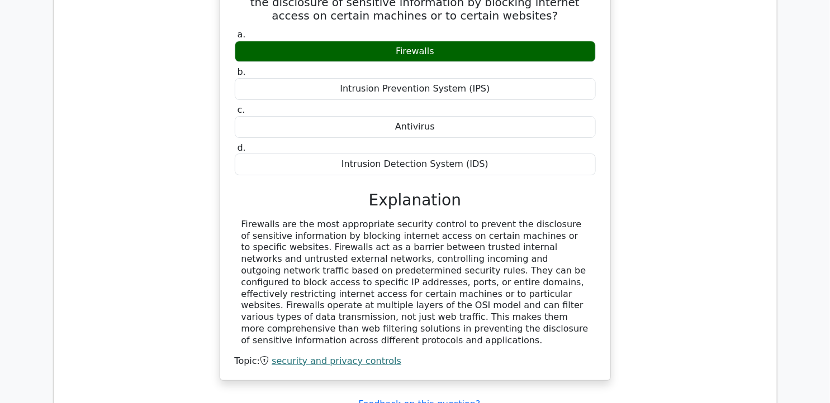
drag, startPoint x: 275, startPoint y: 106, endPoint x: 595, endPoint y: 277, distance: 362.4
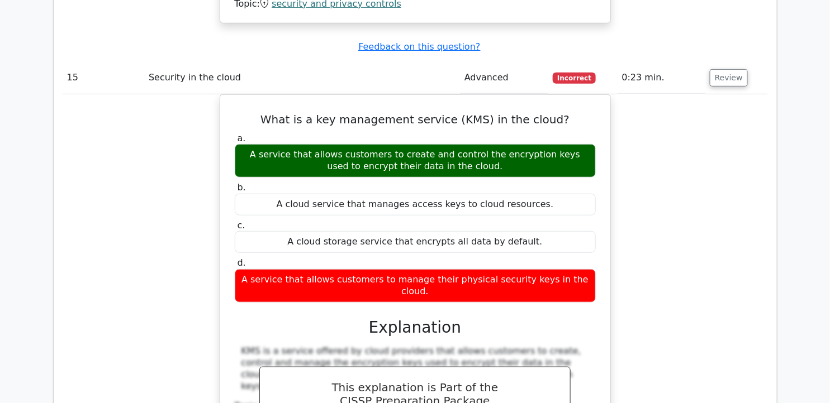
scroll to position [9217, 0]
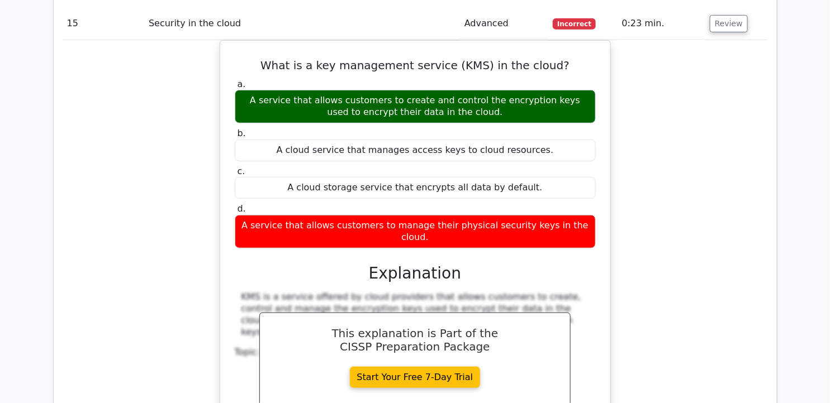
drag, startPoint x: 243, startPoint y: 177, endPoint x: 566, endPoint y: 380, distance: 382.4
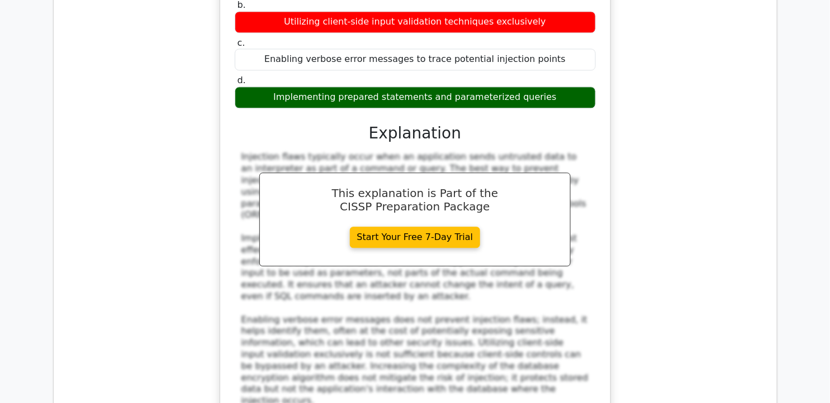
scroll to position [9887, 0]
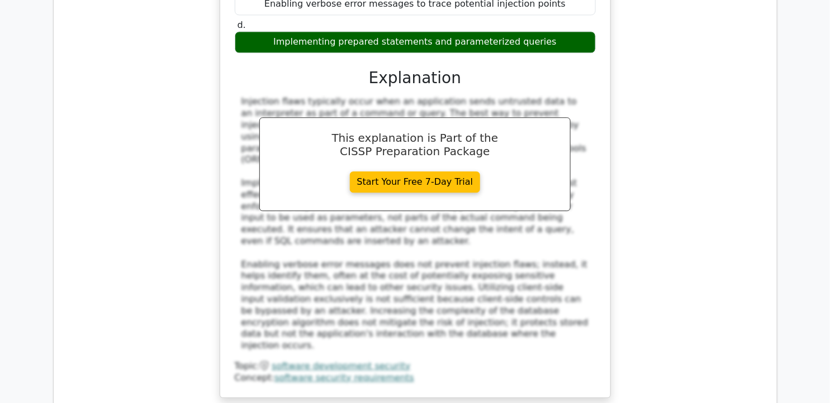
scroll to position [9906, 0]
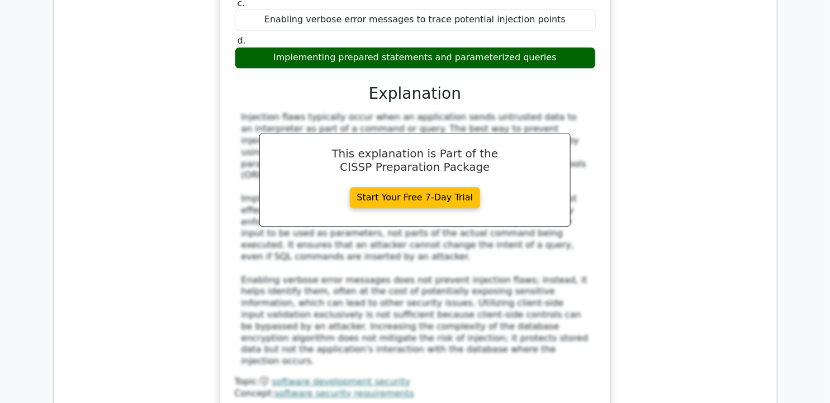
drag, startPoint x: 243, startPoint y: 93, endPoint x: 574, endPoint y: 288, distance: 384.2
drag, startPoint x: 242, startPoint y: 345, endPoint x: 358, endPoint y: 379, distance: 121.1
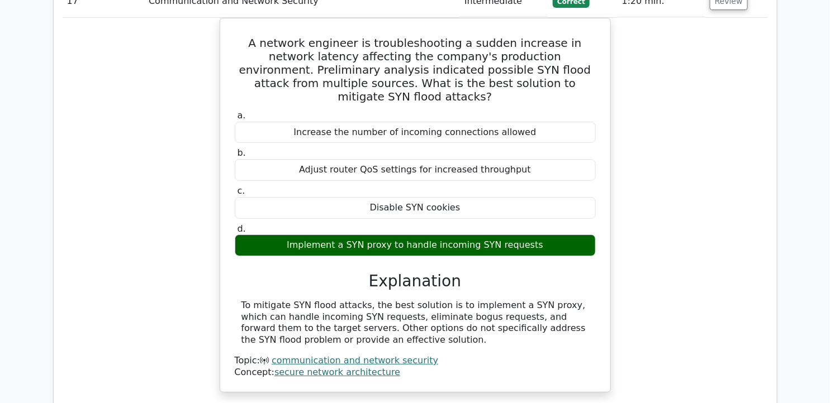
scroll to position [10356, 0]
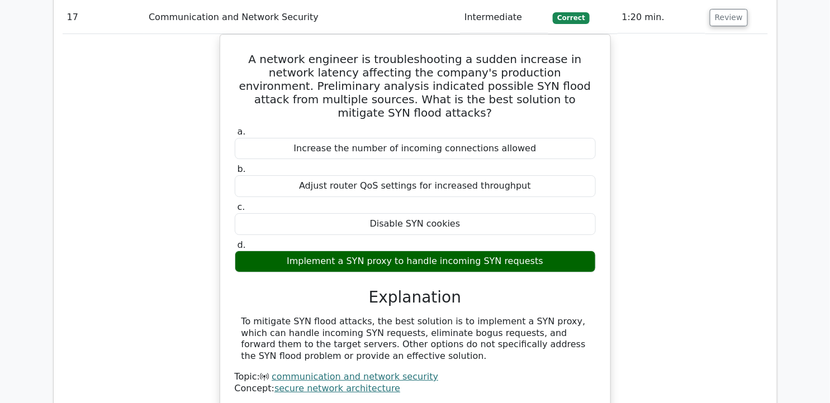
drag, startPoint x: 345, startPoint y: 77, endPoint x: 587, endPoint y: 230, distance: 286.3
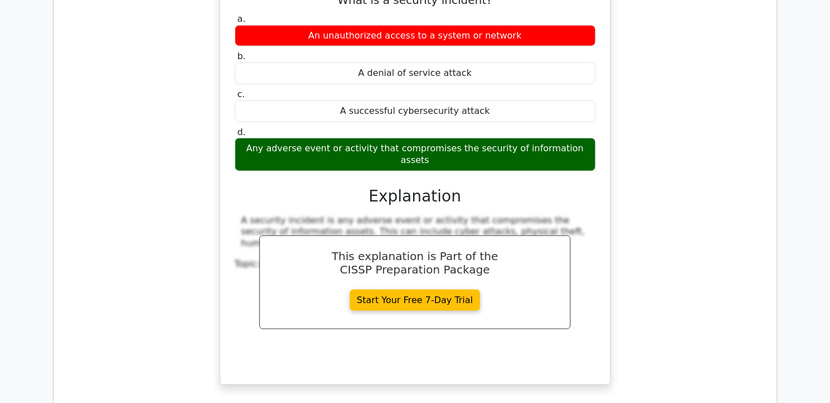
scroll to position [10922, 0]
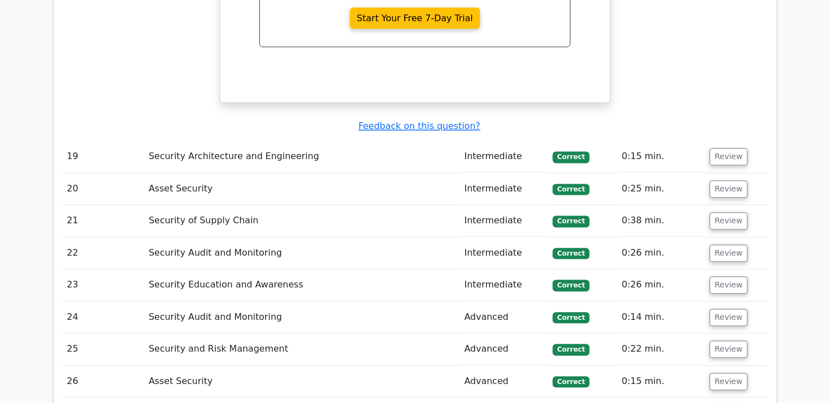
scroll to position [11186, 0]
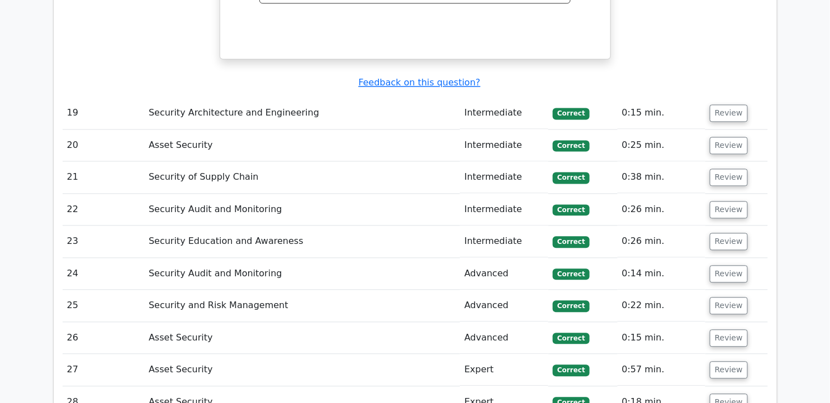
drag, startPoint x: 253, startPoint y: 69, endPoint x: 475, endPoint y: 259, distance: 292.8
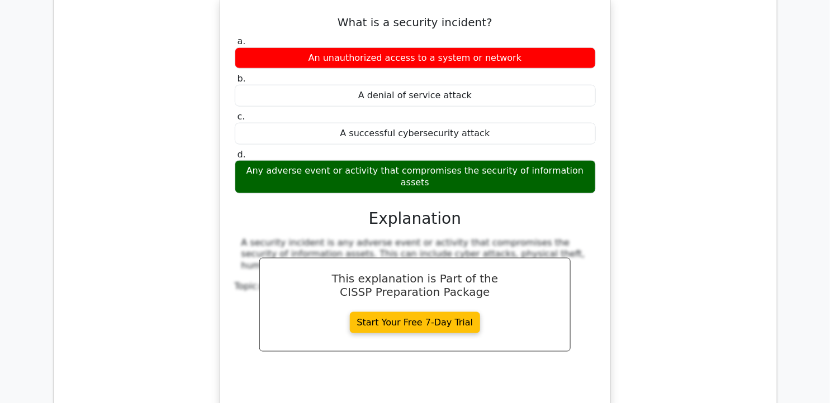
scroll to position [10780, 0]
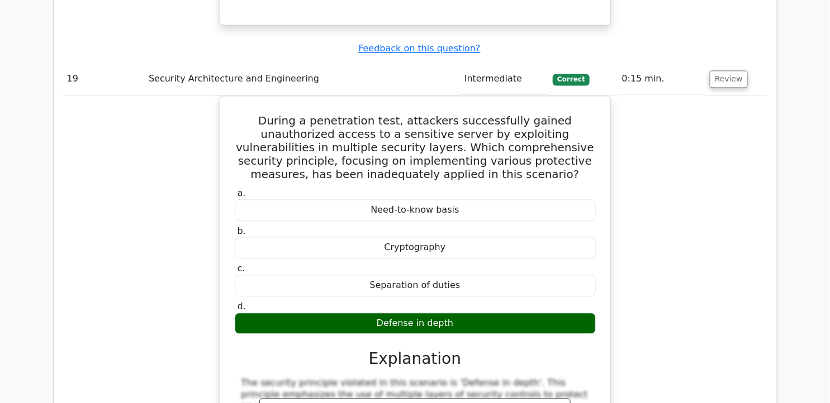
scroll to position [11245, 0]
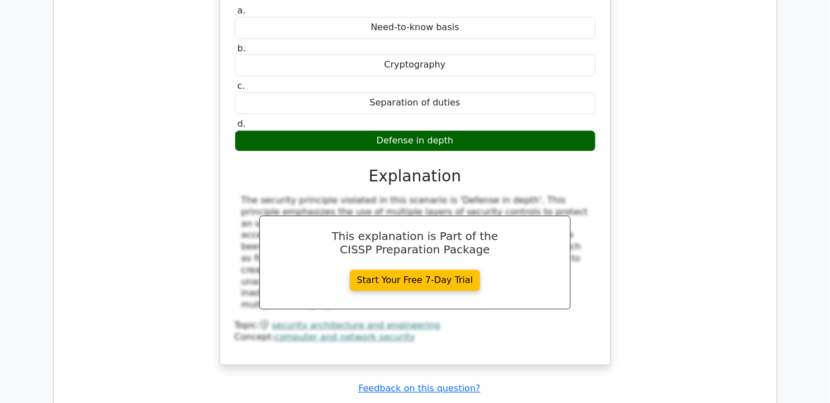
scroll to position [11472, 0]
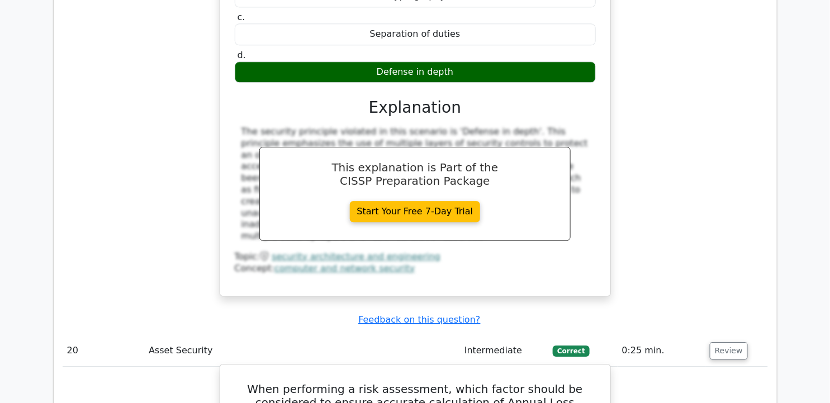
drag, startPoint x: 241, startPoint y: 180, endPoint x: 534, endPoint y: 259, distance: 303.7
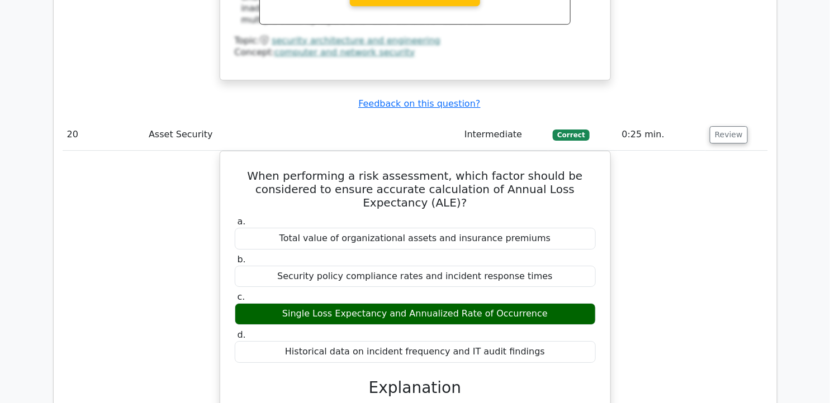
scroll to position [11714, 0]
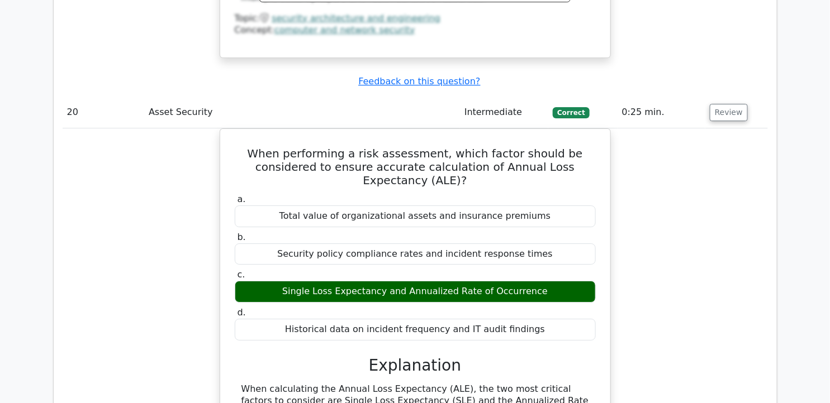
scroll to position [11805, 0]
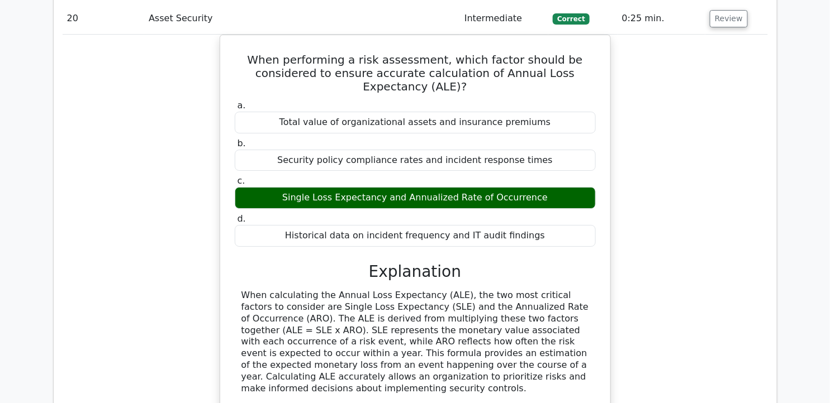
drag, startPoint x: 239, startPoint y: 145, endPoint x: 488, endPoint y: 317, distance: 302.4
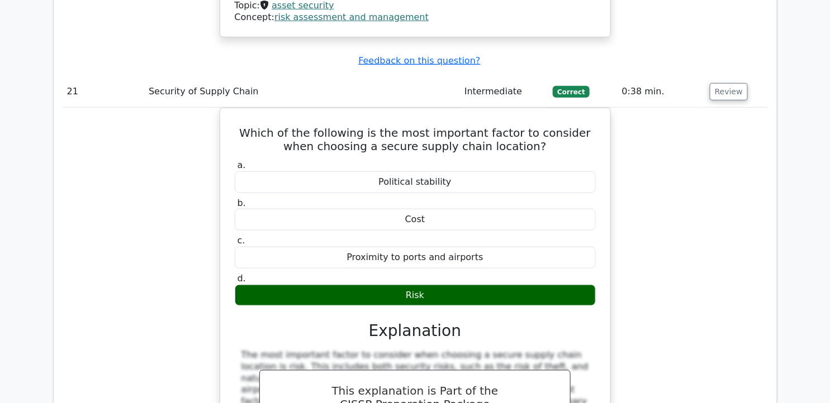
scroll to position [12303, 0]
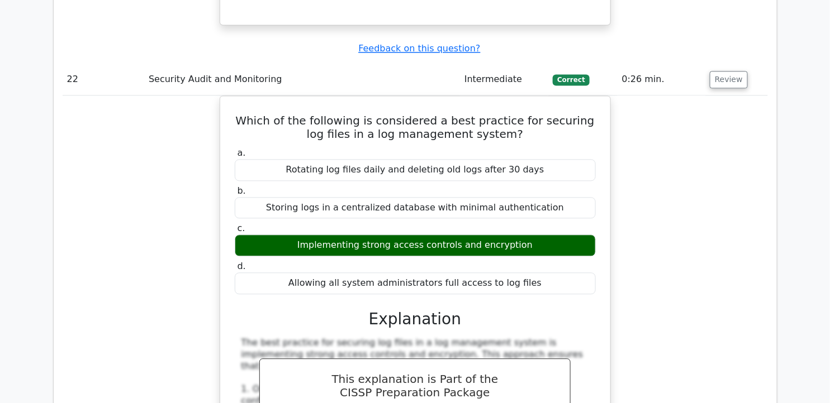
scroll to position [12800, 0]
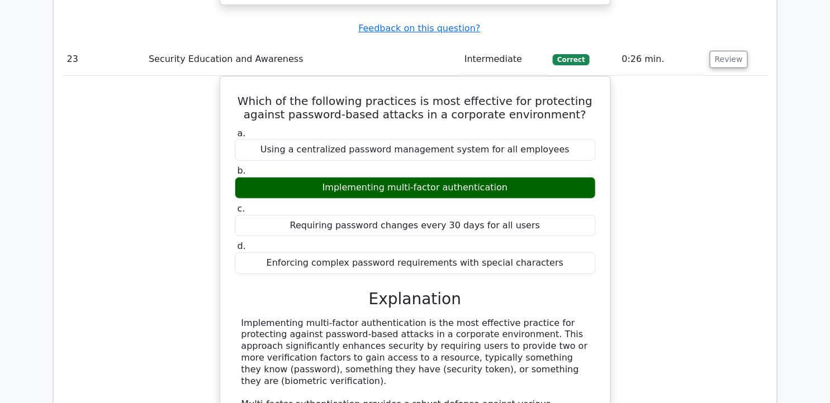
scroll to position [13543, 0]
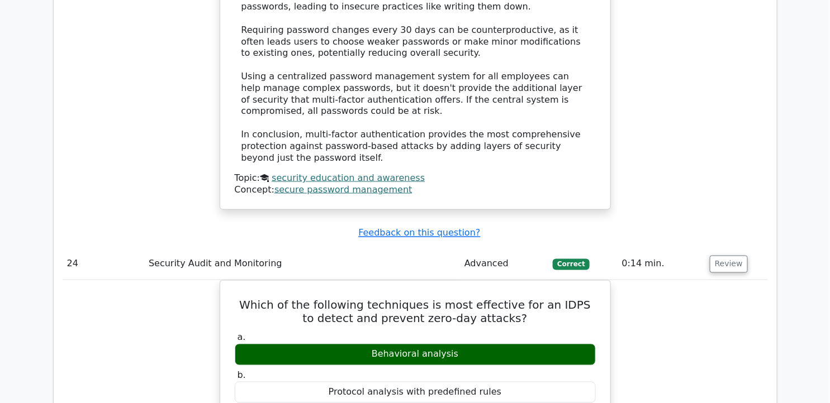
scroll to position [14163, 0]
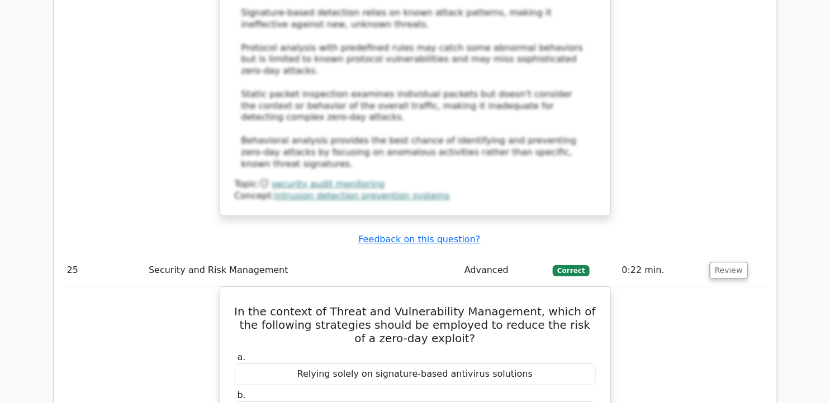
scroll to position [14751, 0]
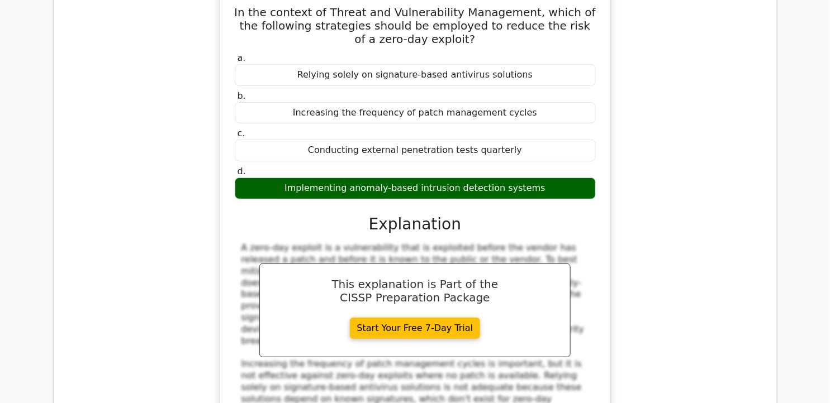
scroll to position [15108, 0]
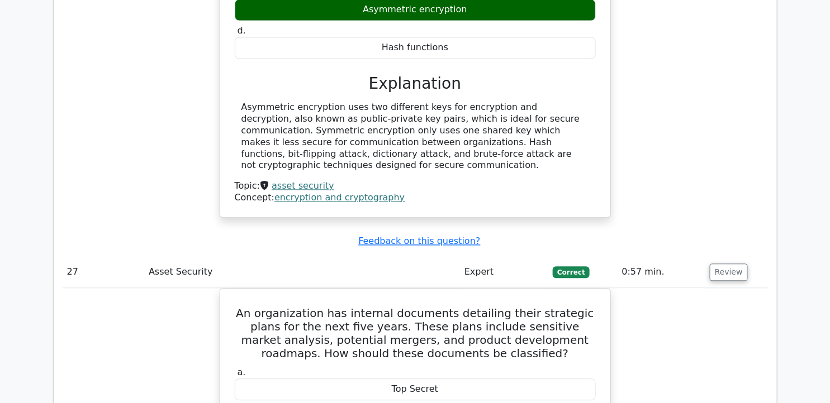
scroll to position [15763, 0]
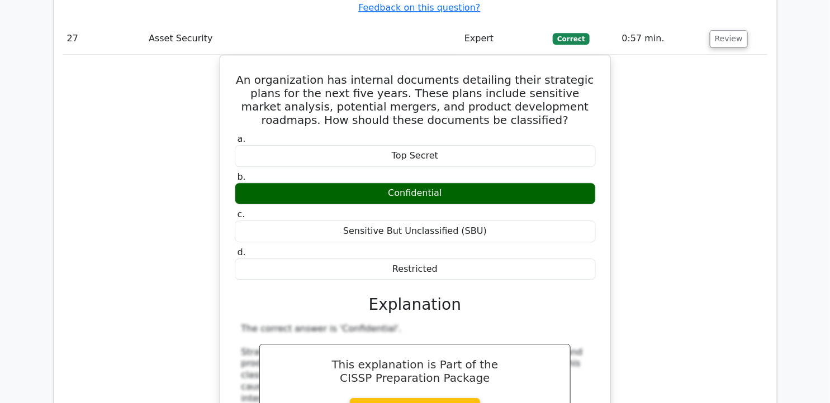
scroll to position [15998, 0]
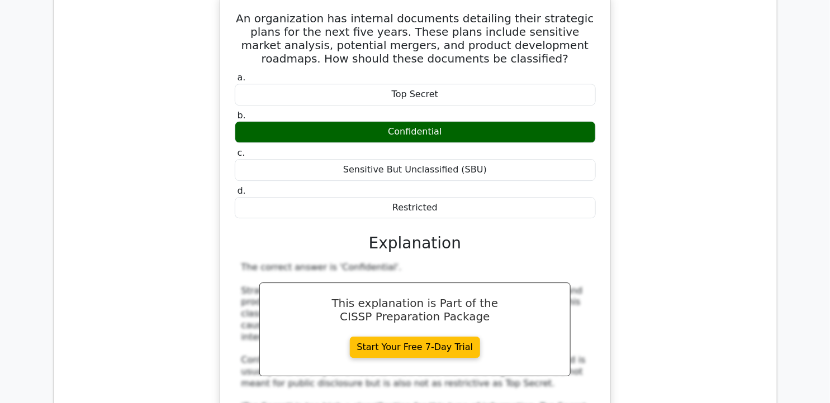
drag, startPoint x: 229, startPoint y: 47, endPoint x: 478, endPoint y: 231, distance: 309.6
